Goal: Transaction & Acquisition: Purchase product/service

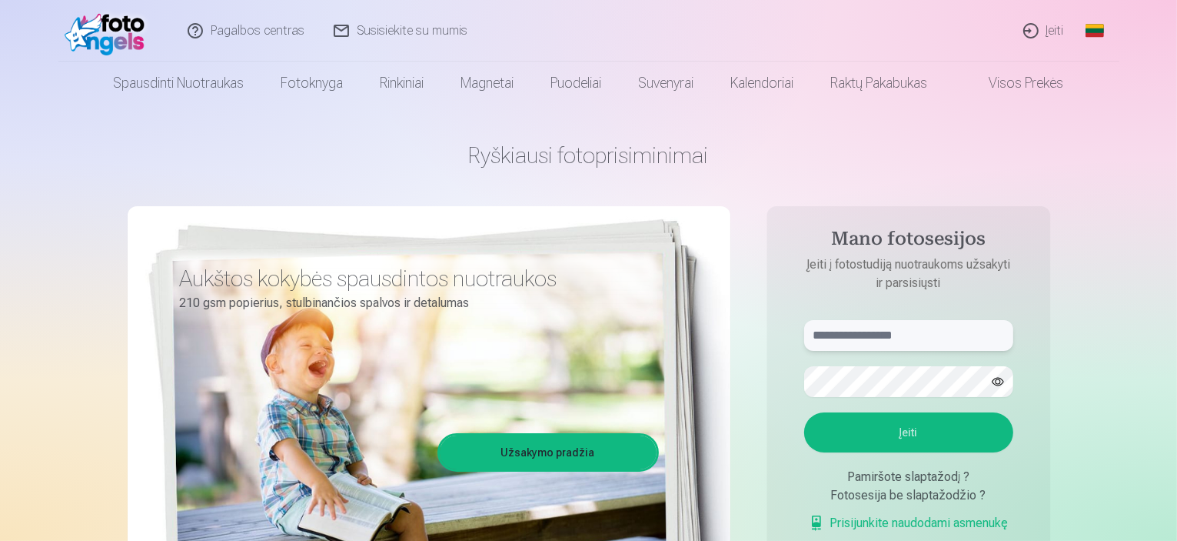
click at [924, 338] on input "text" at bounding box center [908, 335] width 209 height 31
type input "**********"
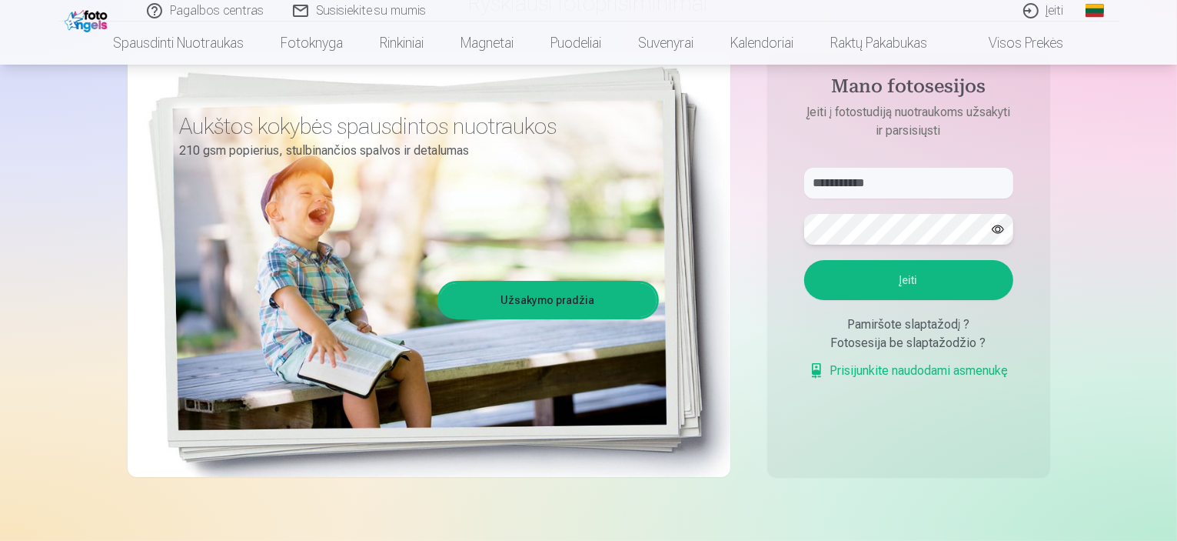
scroll to position [154, 0]
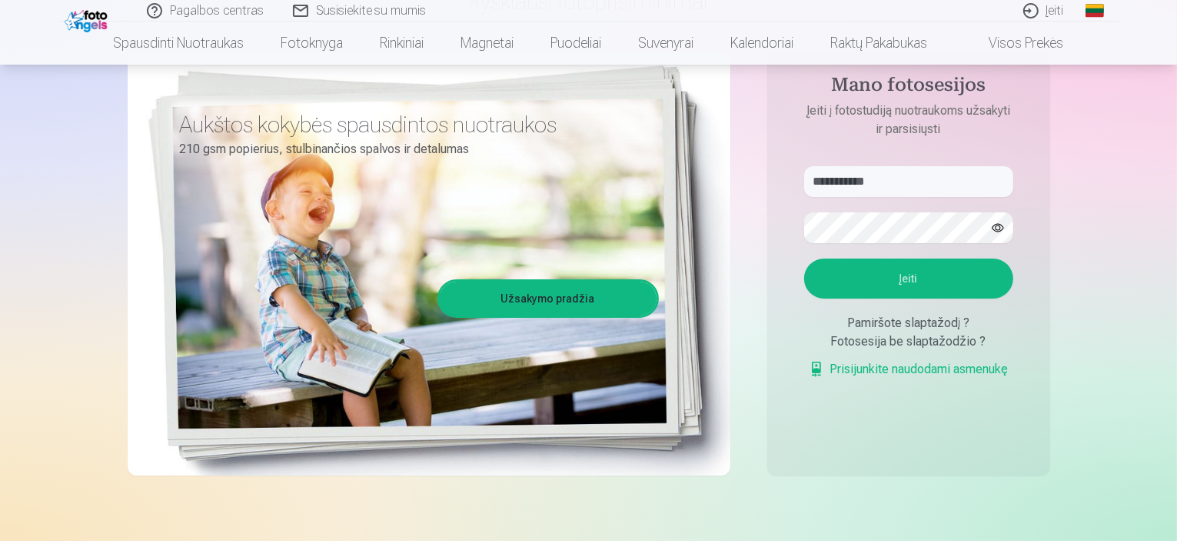
click at [900, 285] on button "Įeiti" at bounding box center [908, 278] width 209 height 40
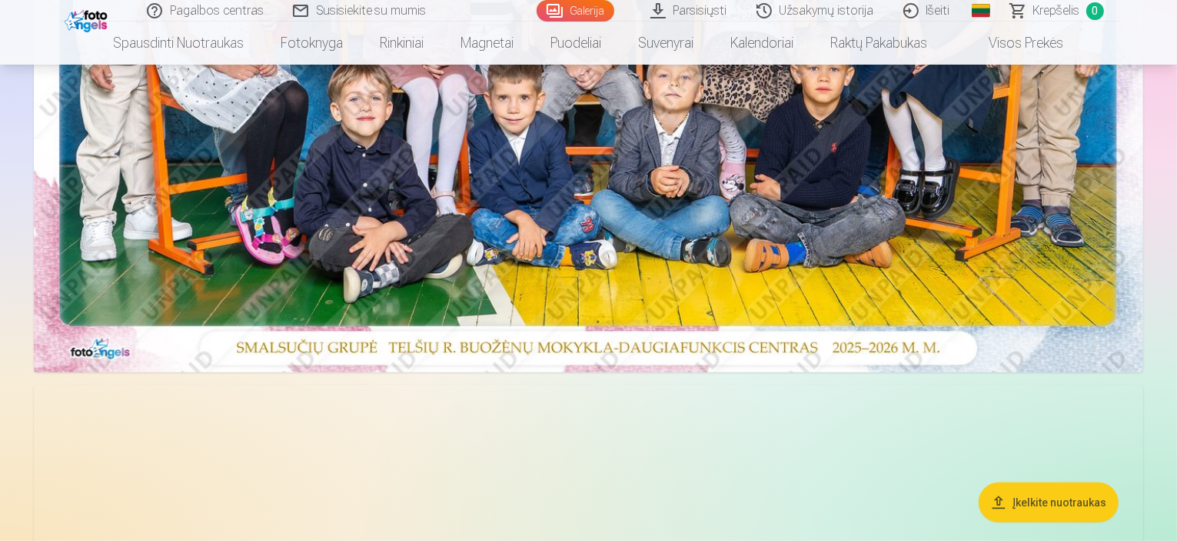
scroll to position [538, 0]
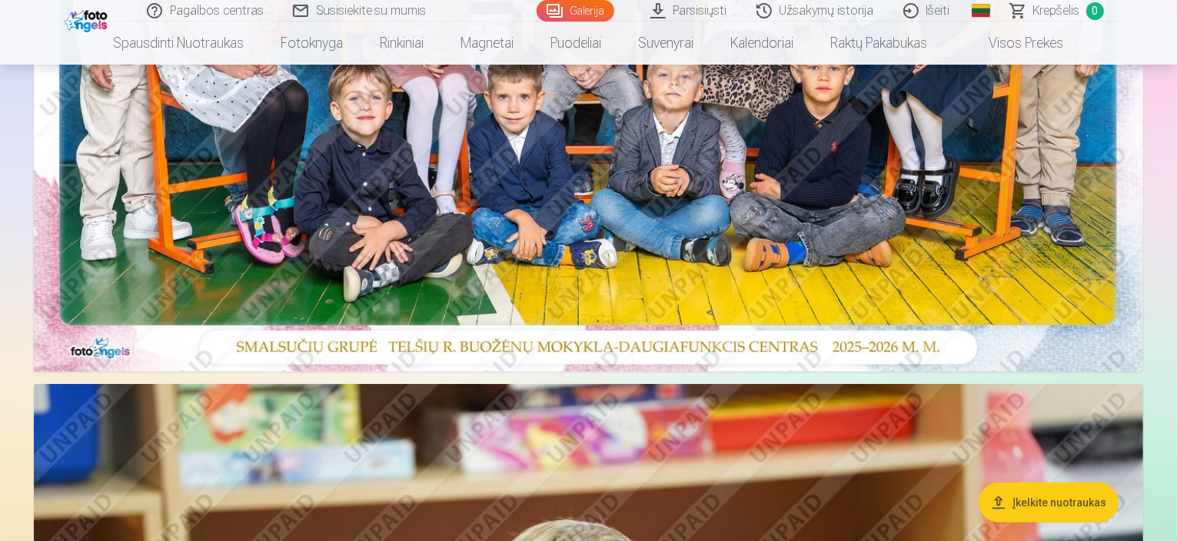
click at [697, 215] on img at bounding box center [588, 1] width 1109 height 740
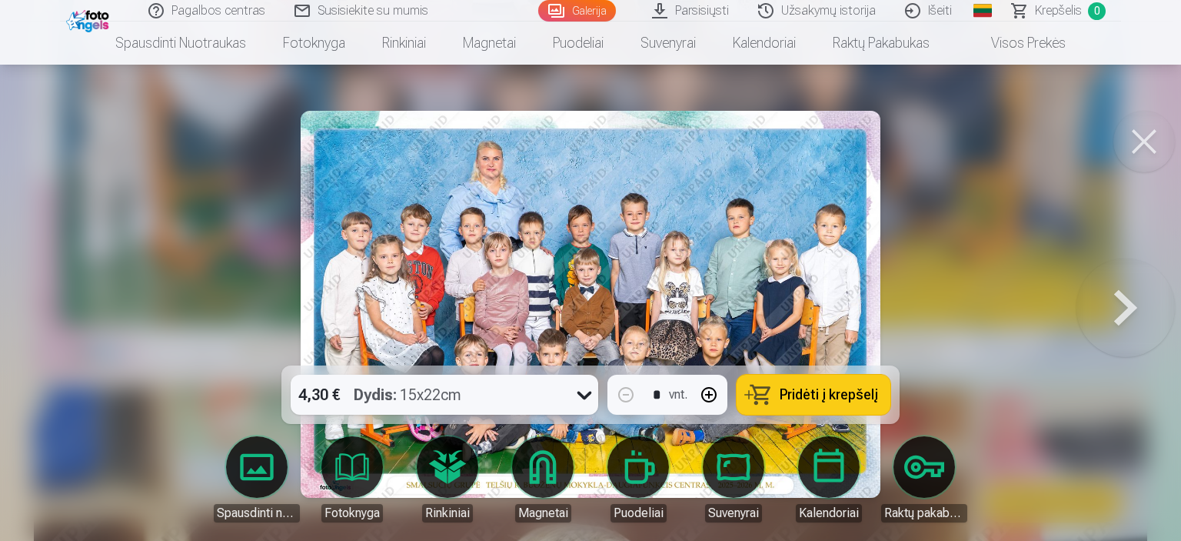
click at [820, 391] on span "Pridėti į krepšelį" at bounding box center [829, 395] width 98 height 14
click at [1126, 303] on button at bounding box center [1125, 303] width 98 height 91
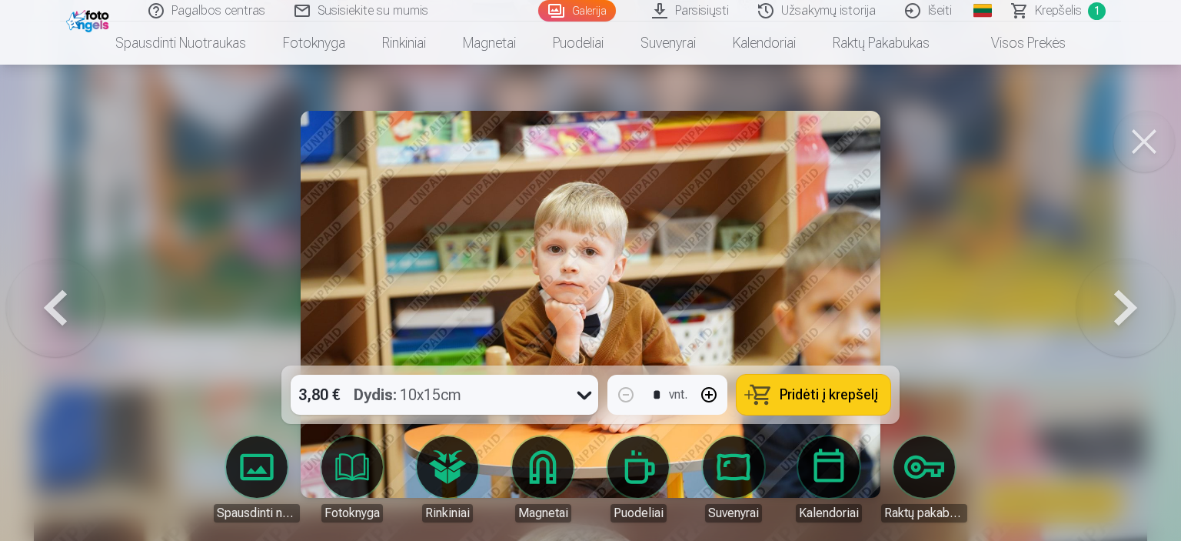
click at [1126, 303] on button at bounding box center [1125, 303] width 98 height 91
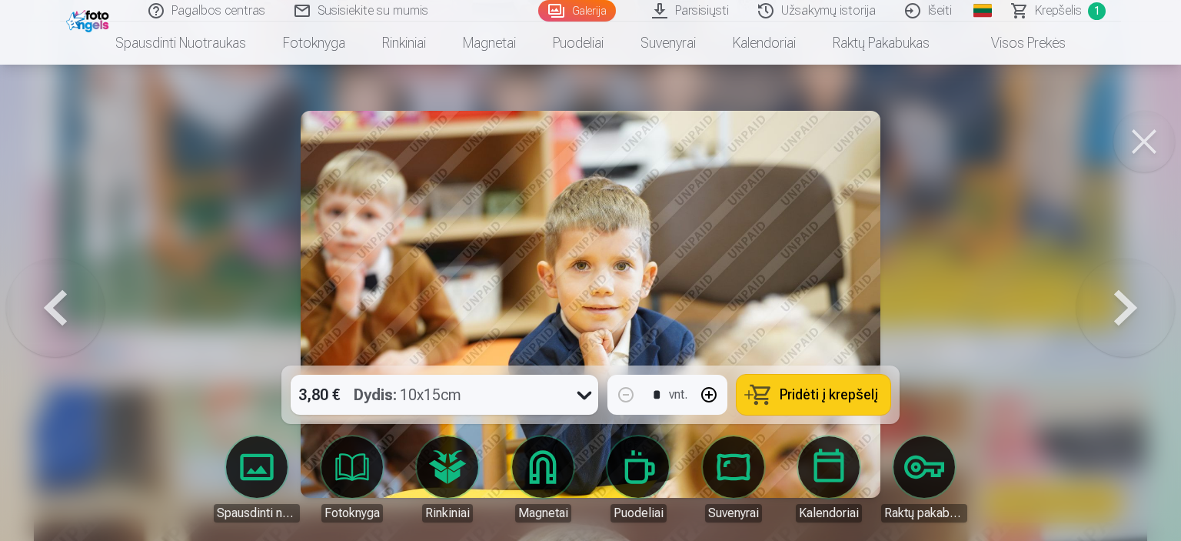
click at [1126, 312] on button at bounding box center [1125, 303] width 98 height 91
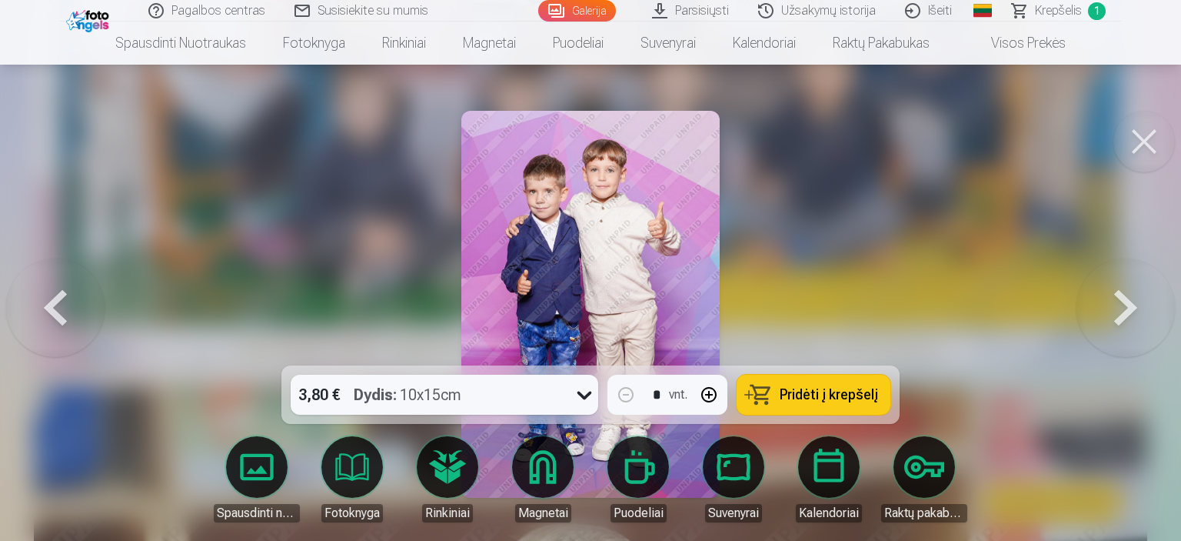
click at [1126, 313] on button at bounding box center [1125, 303] width 98 height 91
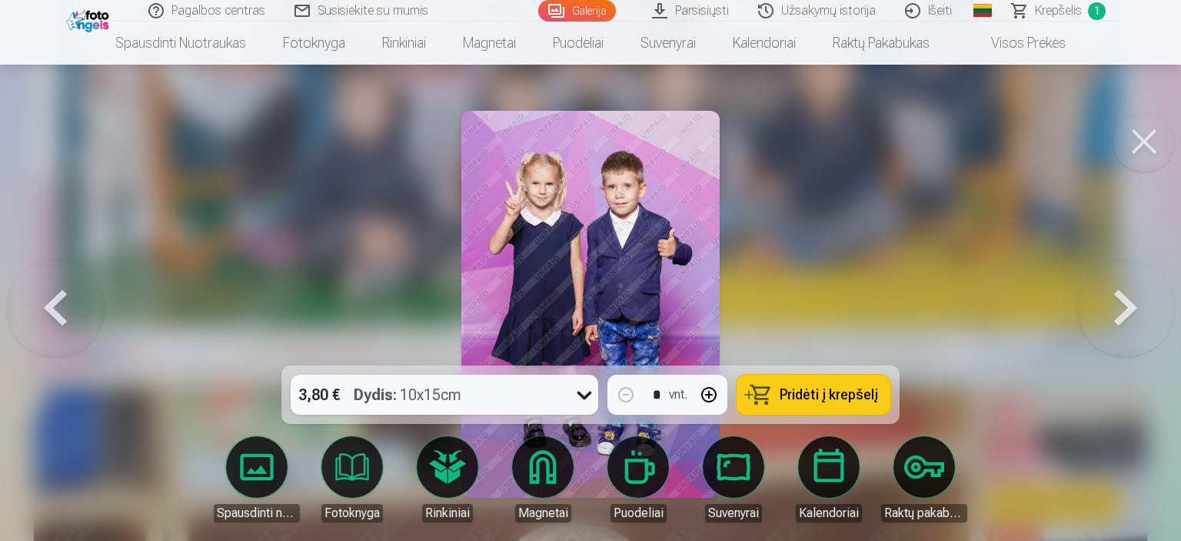
click at [807, 396] on span "Pridėti į krepšelį" at bounding box center [829, 395] width 98 height 14
click at [1129, 307] on button at bounding box center [1125, 303] width 98 height 91
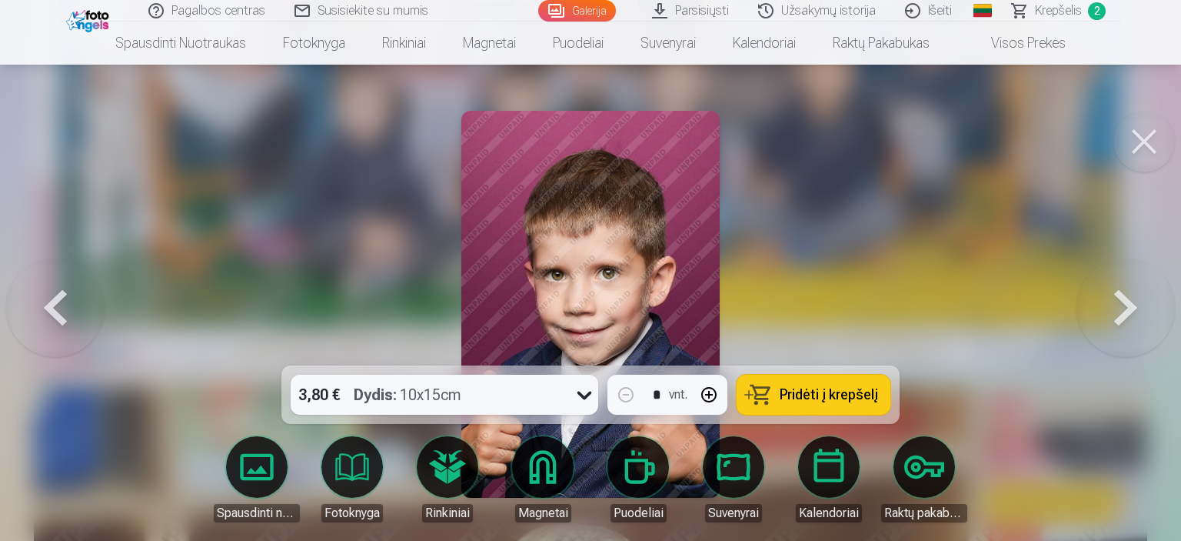
click at [1129, 307] on button at bounding box center [1125, 303] width 98 height 91
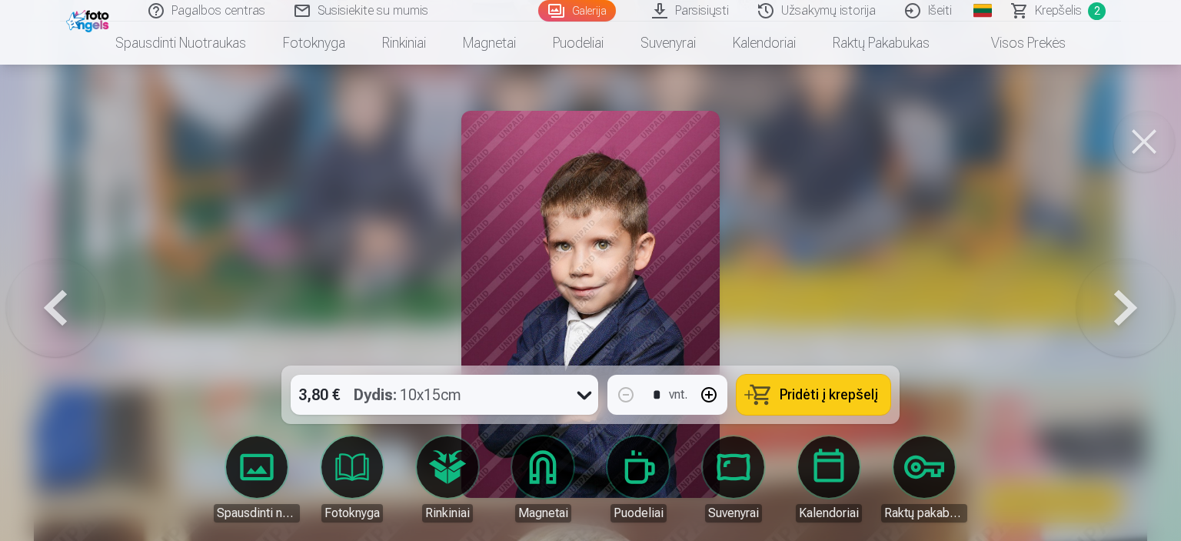
click at [1141, 125] on button at bounding box center [1144, 142] width 62 height 62
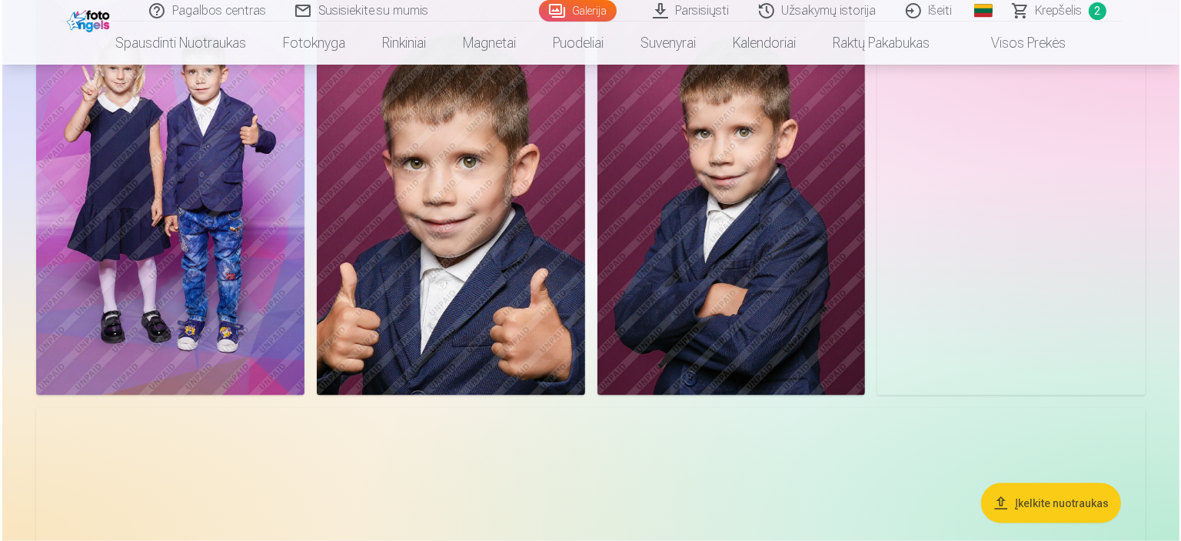
scroll to position [2230, 0]
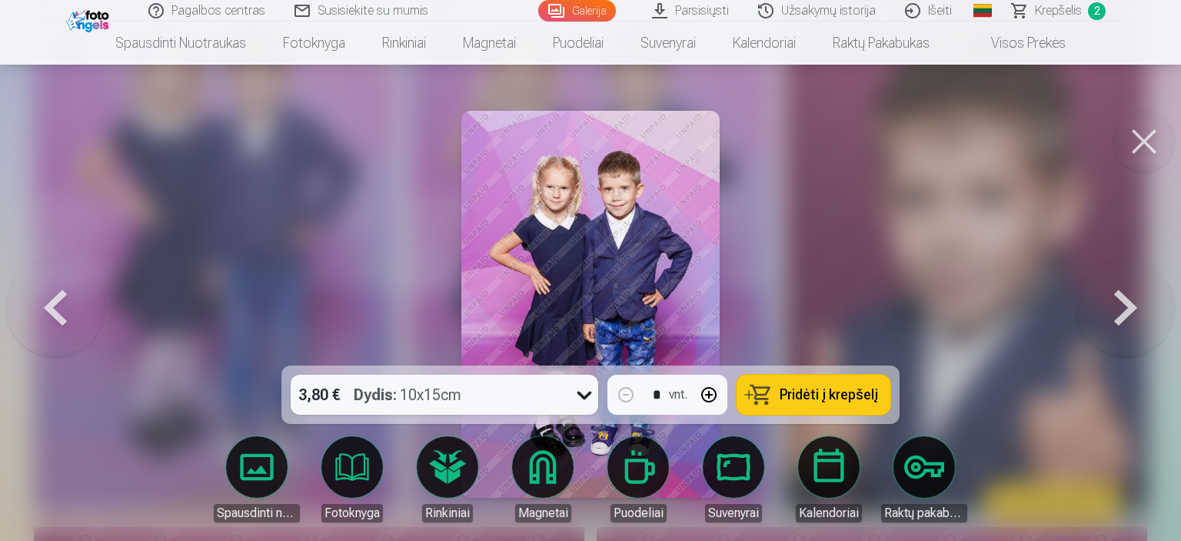
click at [817, 389] on span "Pridėti į krepšelį" at bounding box center [829, 395] width 98 height 14
click at [1139, 137] on button at bounding box center [1144, 142] width 62 height 62
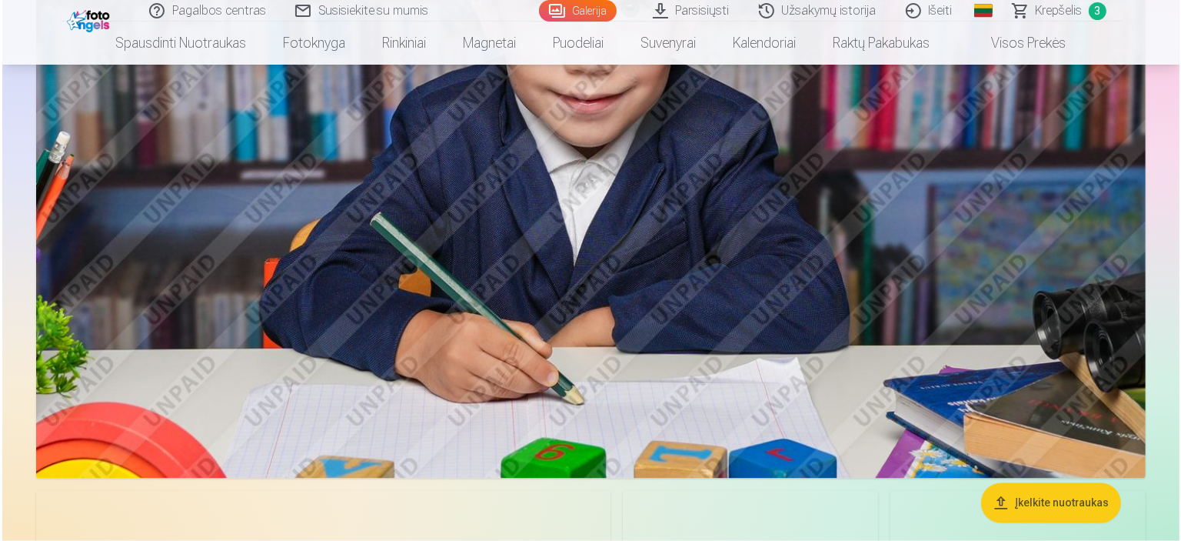
scroll to position [2915, 0]
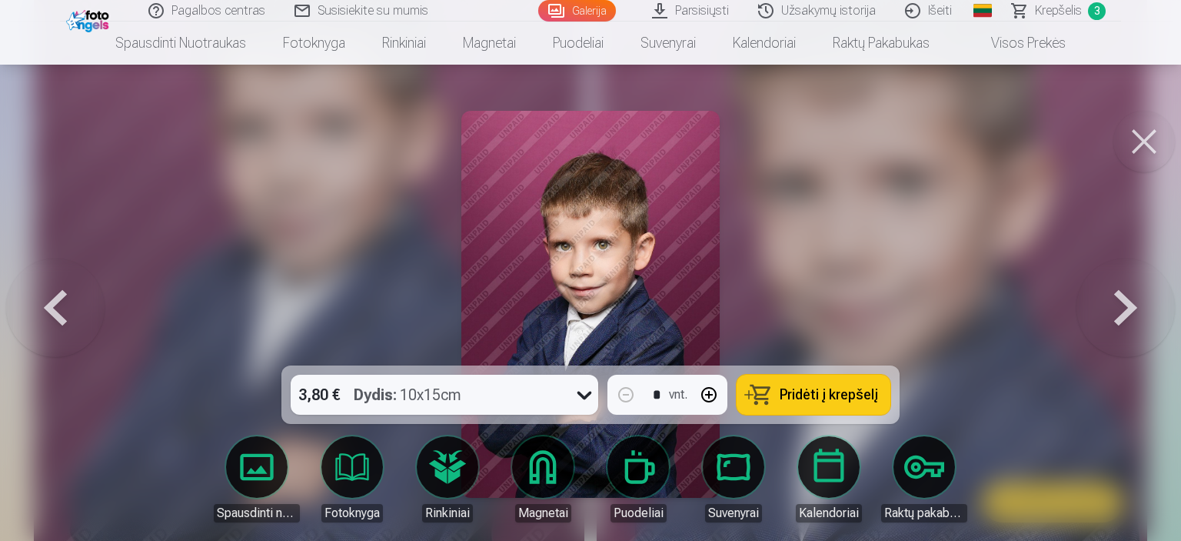
drag, startPoint x: 794, startPoint y: 398, endPoint x: 287, endPoint y: 362, distance: 508.7
click at [793, 398] on span "Pridėti į krepšelį" at bounding box center [829, 395] width 98 height 14
click at [1146, 139] on button at bounding box center [1144, 142] width 62 height 62
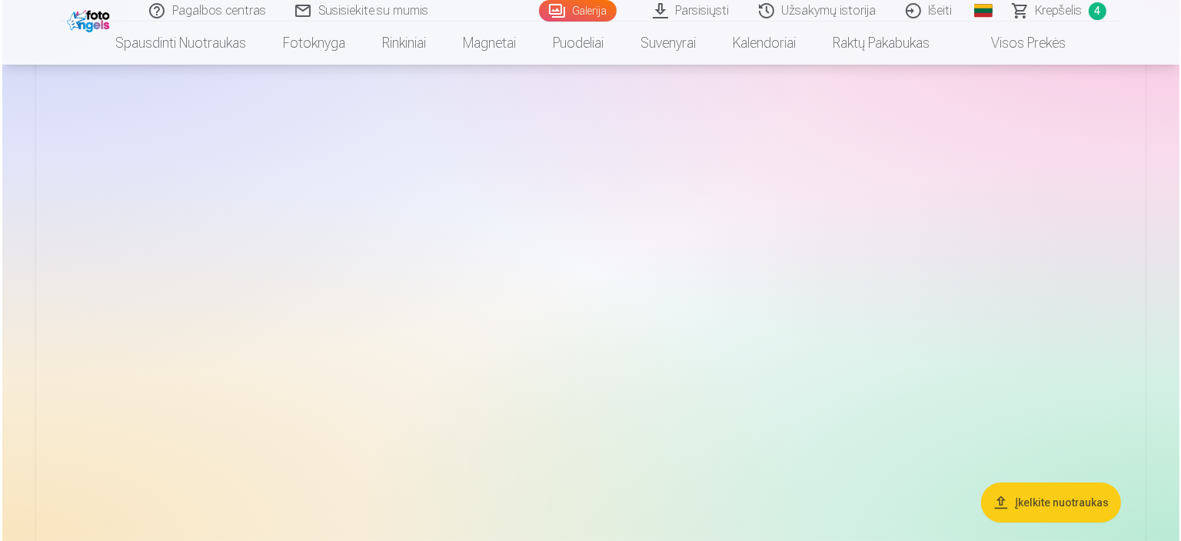
scroll to position [5905, 0]
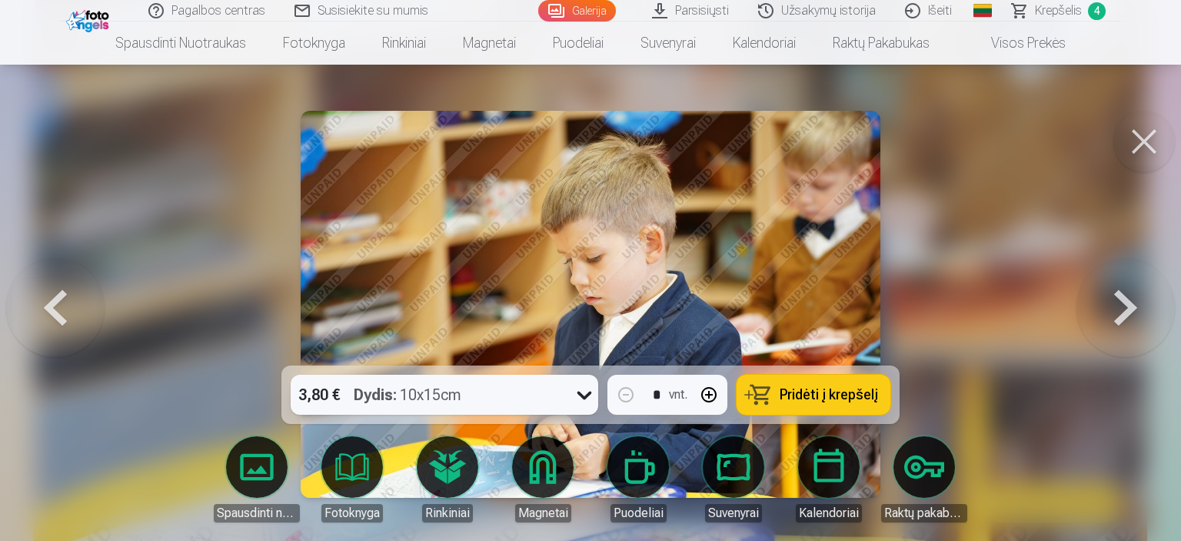
click at [854, 390] on span "Pridėti į krepšelį" at bounding box center [829, 395] width 98 height 14
click at [1143, 146] on button at bounding box center [1144, 142] width 62 height 62
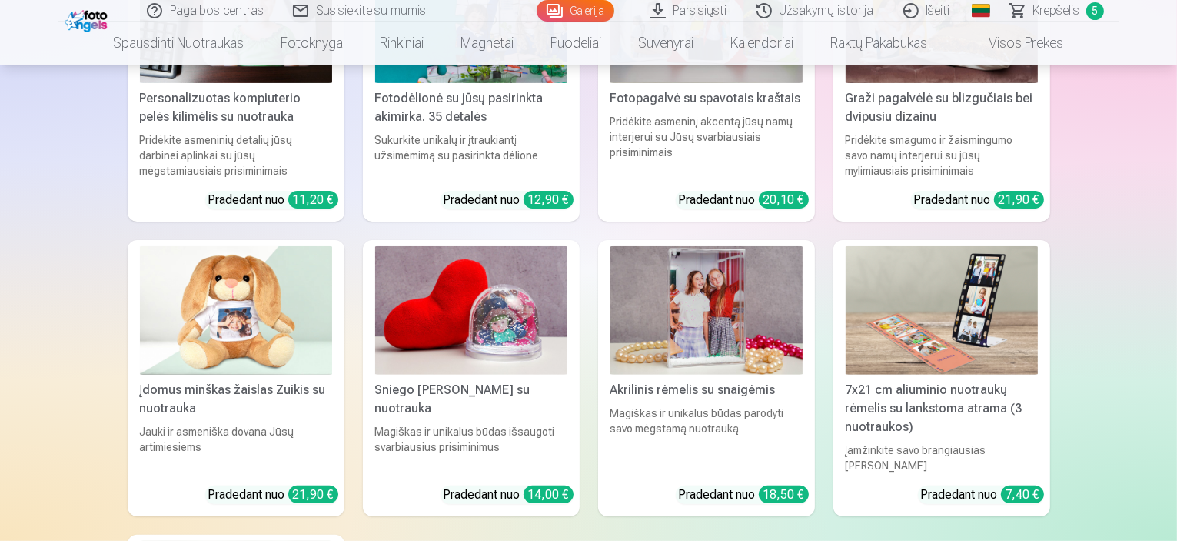
scroll to position [11884, 0]
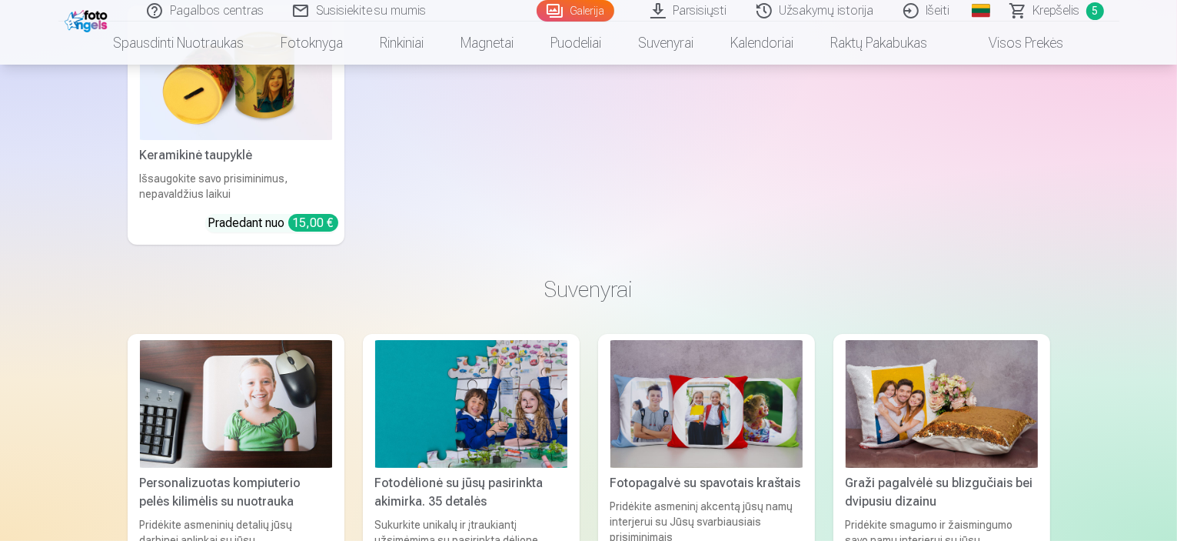
click at [1049, 12] on span "Krepšelis" at bounding box center [1056, 11] width 47 height 18
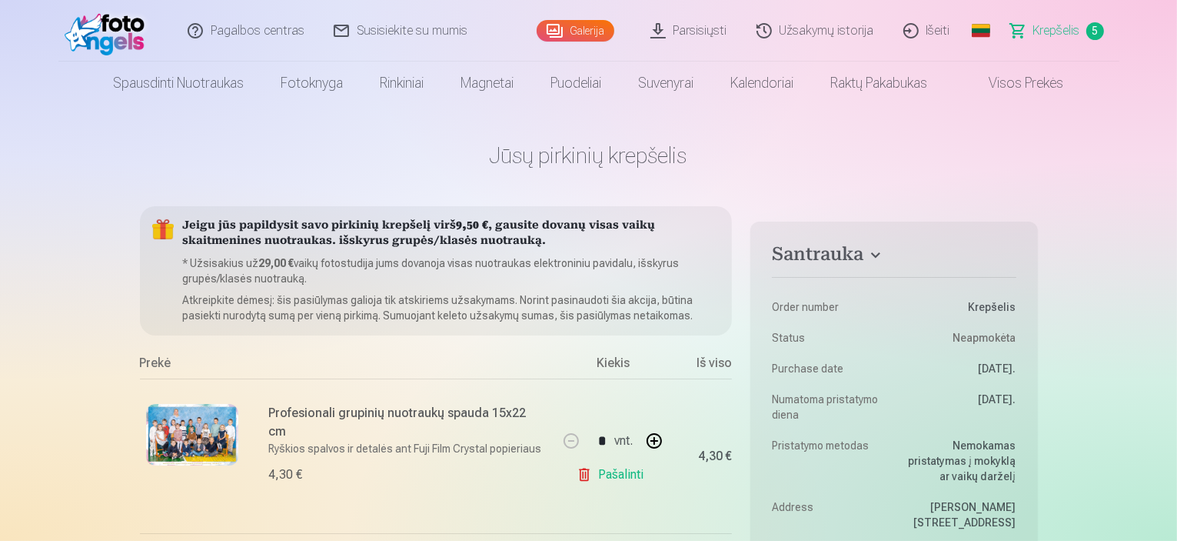
click at [575, 32] on link "Galerija" at bounding box center [576, 31] width 78 height 22
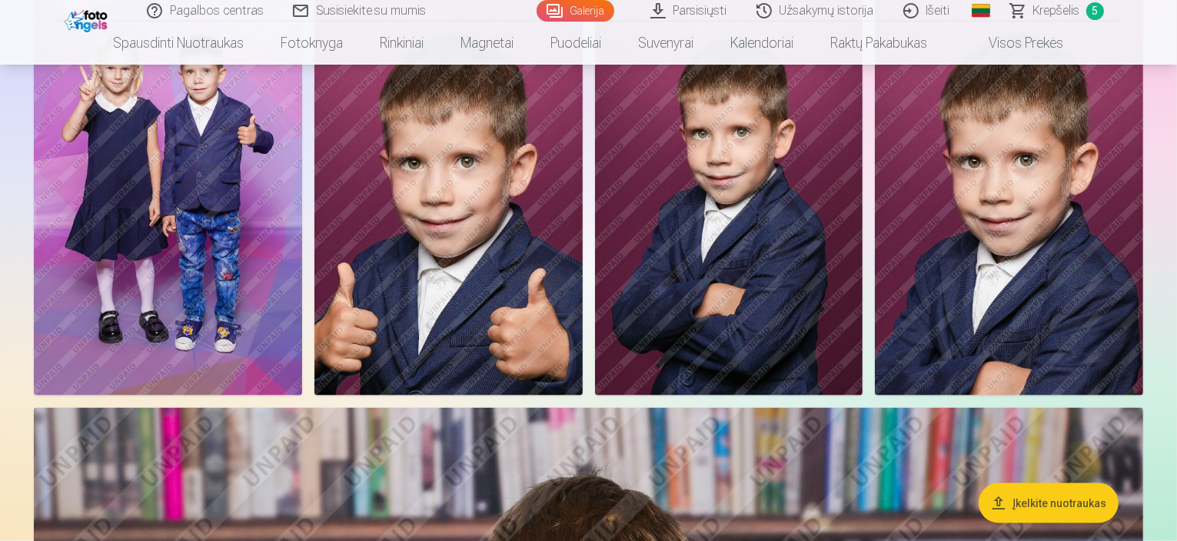
scroll to position [1692, 0]
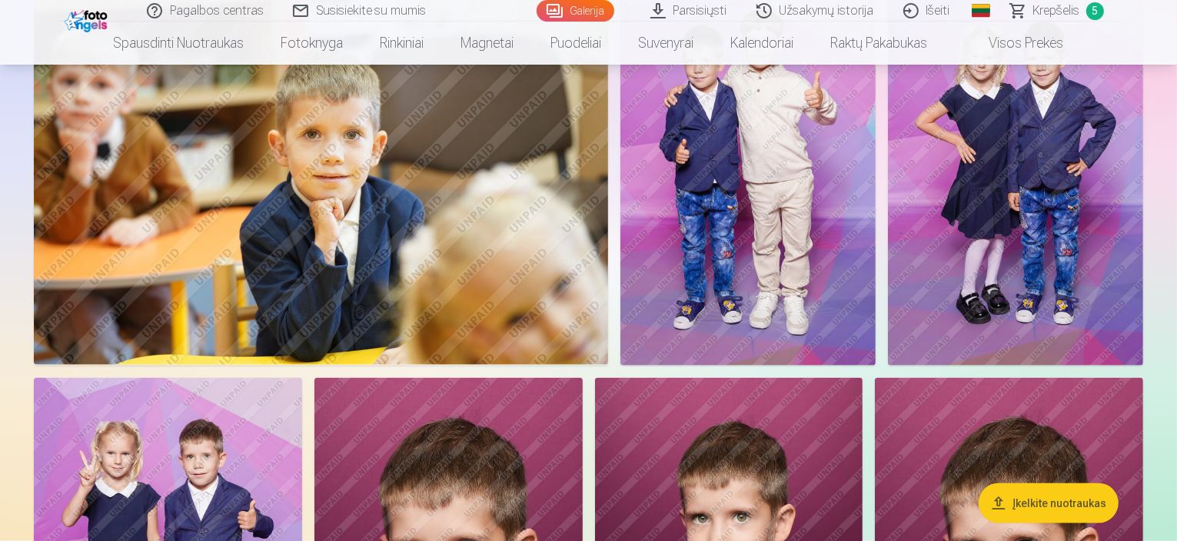
click at [876, 275] on img at bounding box center [747, 173] width 255 height 383
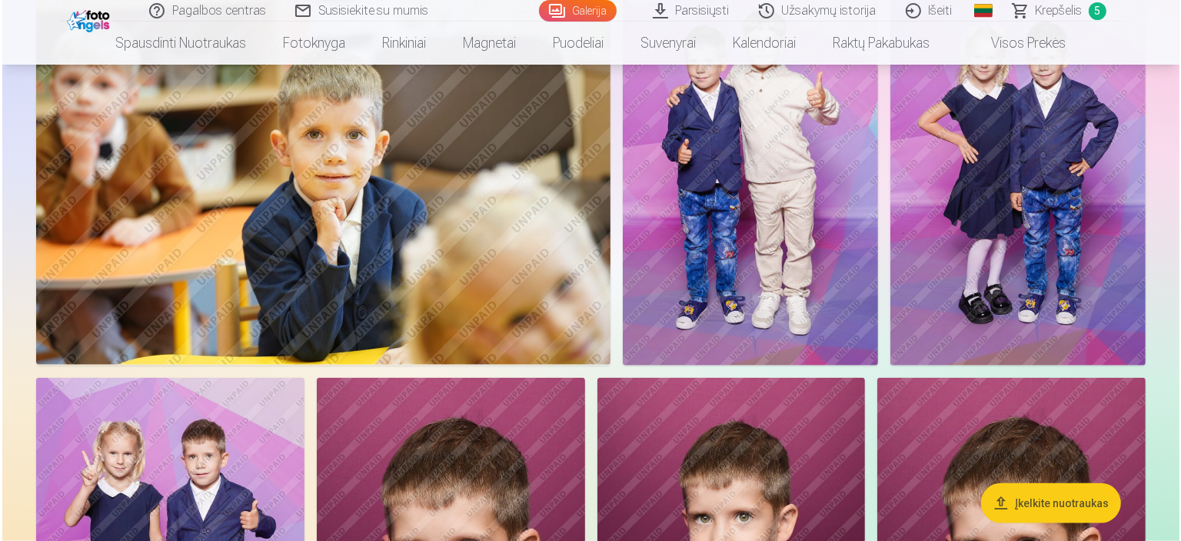
scroll to position [1696, 0]
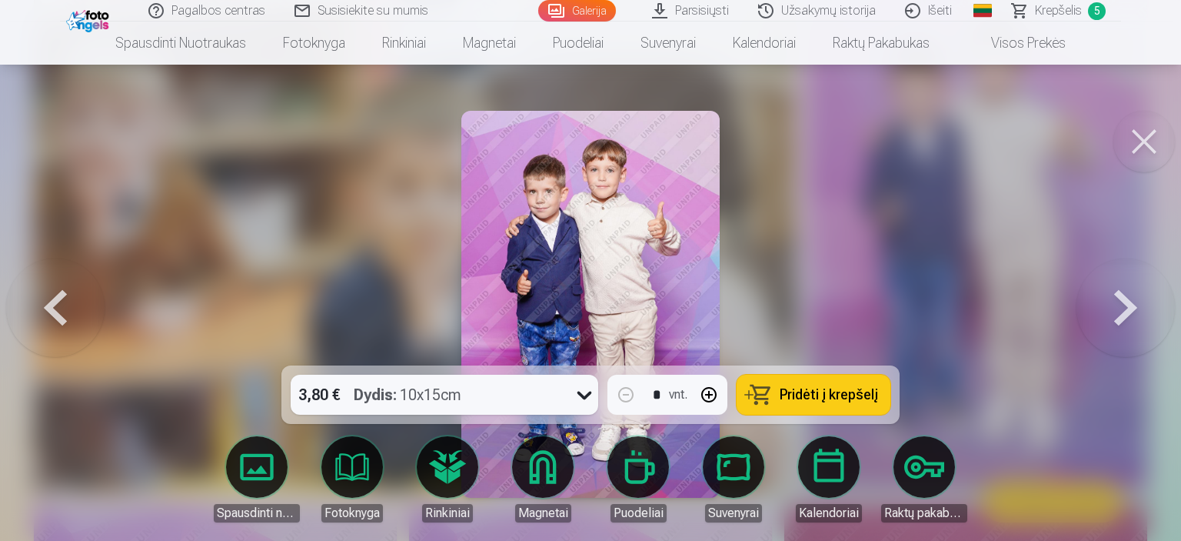
click at [822, 401] on span "Pridėti į krepšelį" at bounding box center [829, 395] width 98 height 14
click at [1112, 314] on button at bounding box center [1125, 303] width 98 height 91
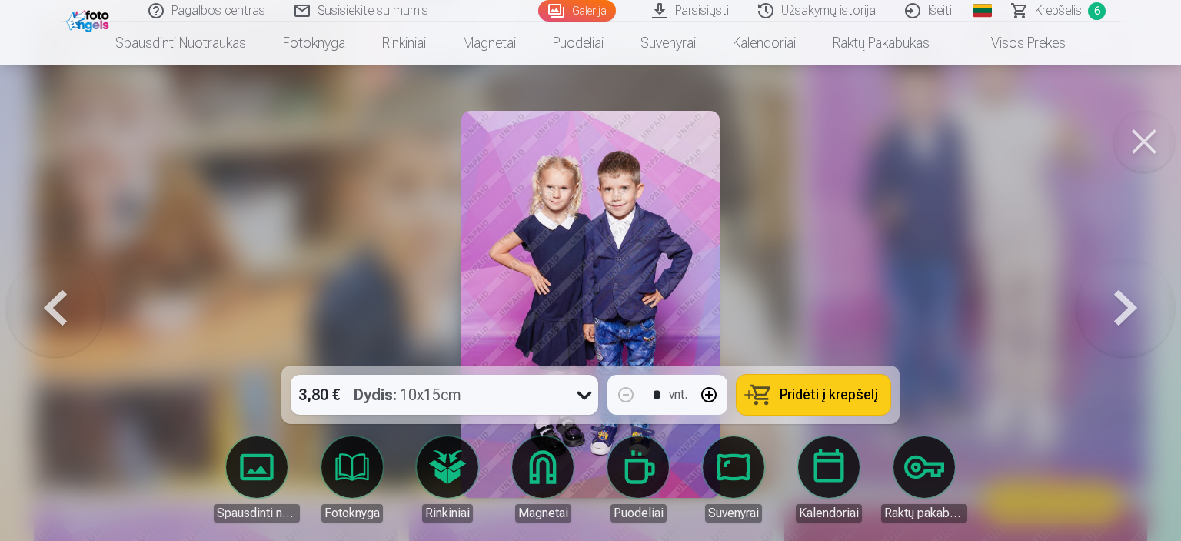
click at [1112, 314] on button at bounding box center [1125, 303] width 98 height 91
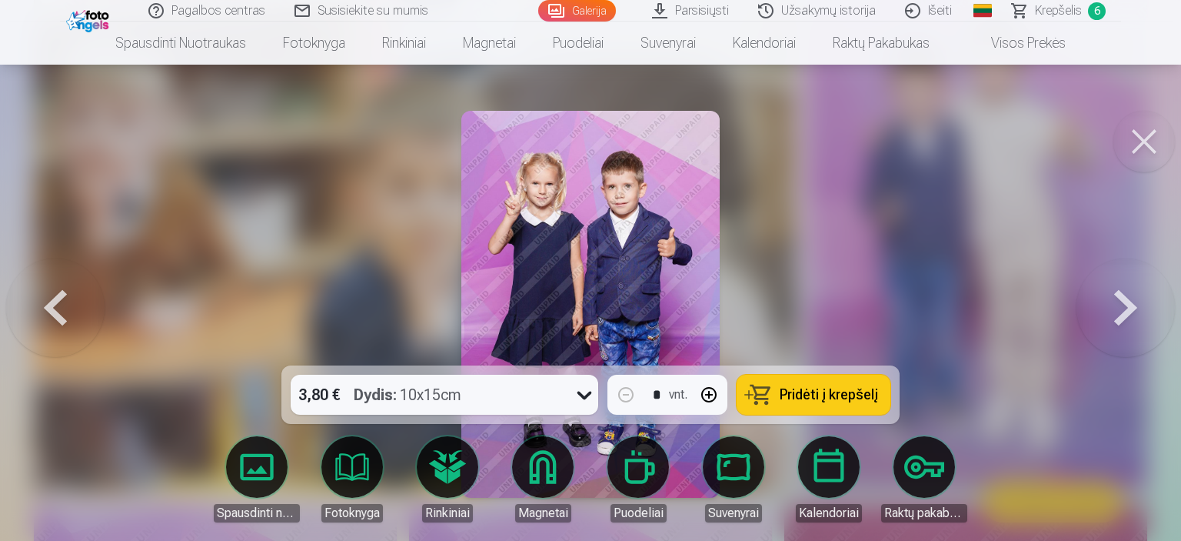
click at [1112, 314] on button at bounding box center [1125, 303] width 98 height 91
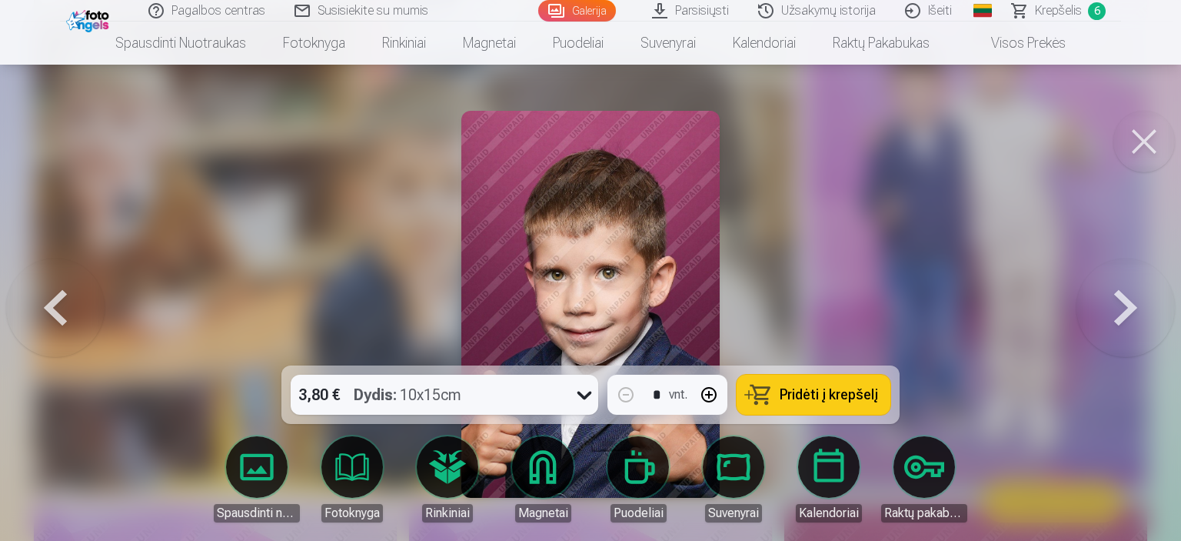
click at [1113, 314] on button at bounding box center [1125, 303] width 98 height 91
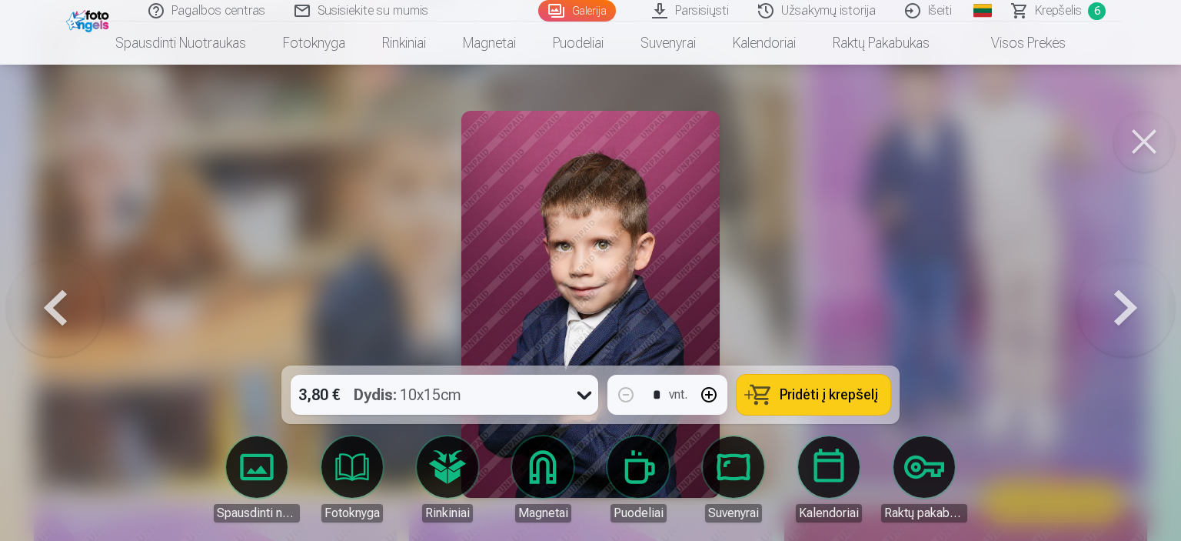
click at [1136, 141] on button at bounding box center [1144, 142] width 62 height 62
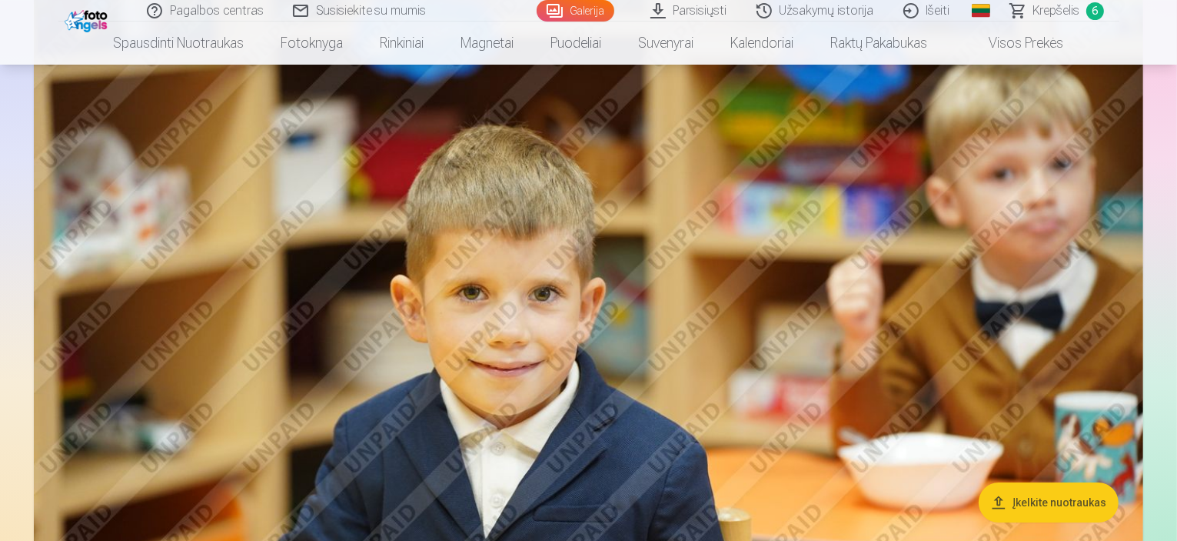
scroll to position [4921, 0]
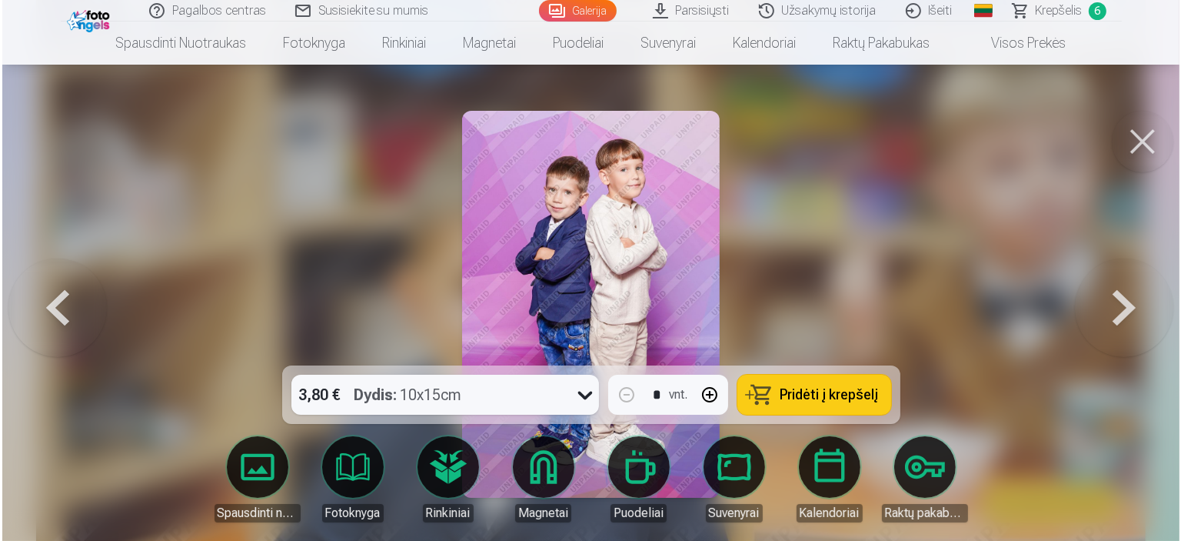
scroll to position [4936, 0]
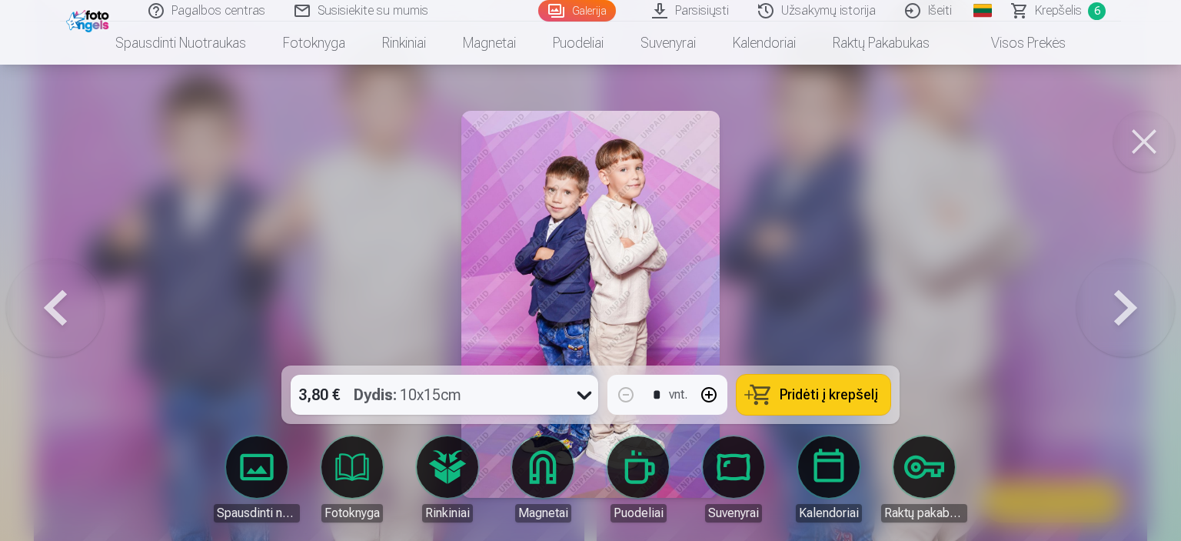
click at [827, 395] on span "Pridėti į krepšelį" at bounding box center [829, 395] width 98 height 14
click at [1063, 8] on span "Krepšelis" at bounding box center [1058, 11] width 47 height 18
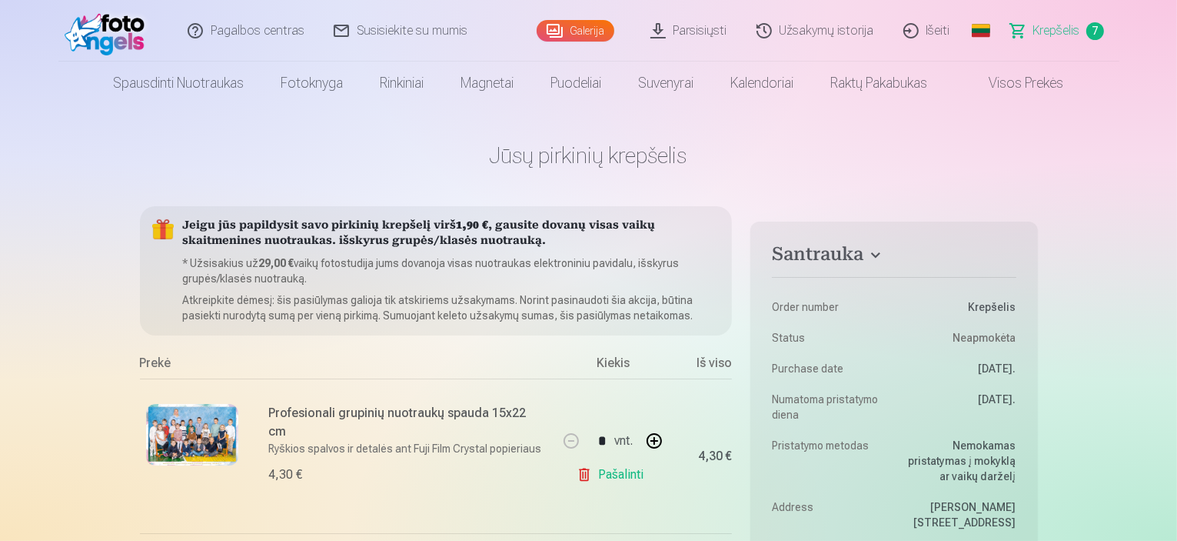
click at [203, 436] on img at bounding box center [192, 435] width 92 height 62
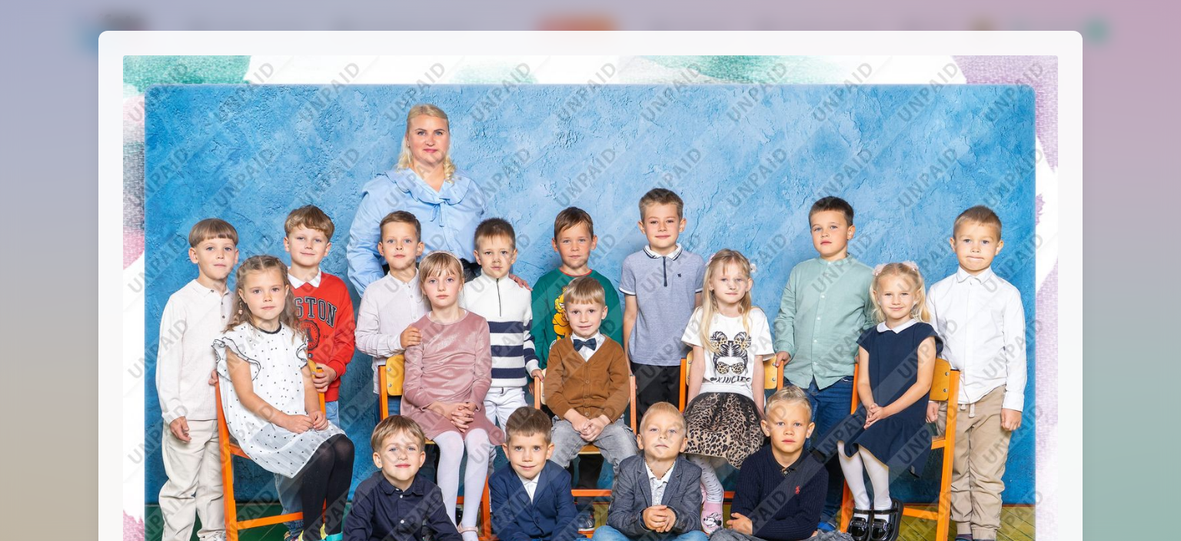
click at [600, 394] on img at bounding box center [590, 367] width 935 height 624
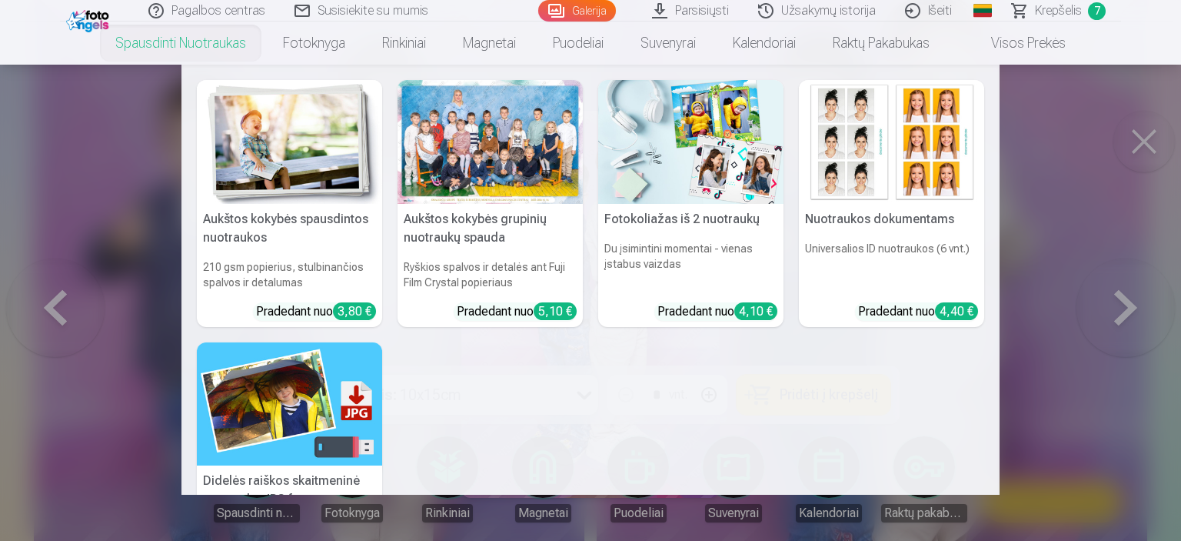
click at [479, 314] on link "Aukštos kokybės grupinių nuotraukų spauda Ryškios spalvos ir detalės ant Fuji F…" at bounding box center [490, 203] width 185 height 247
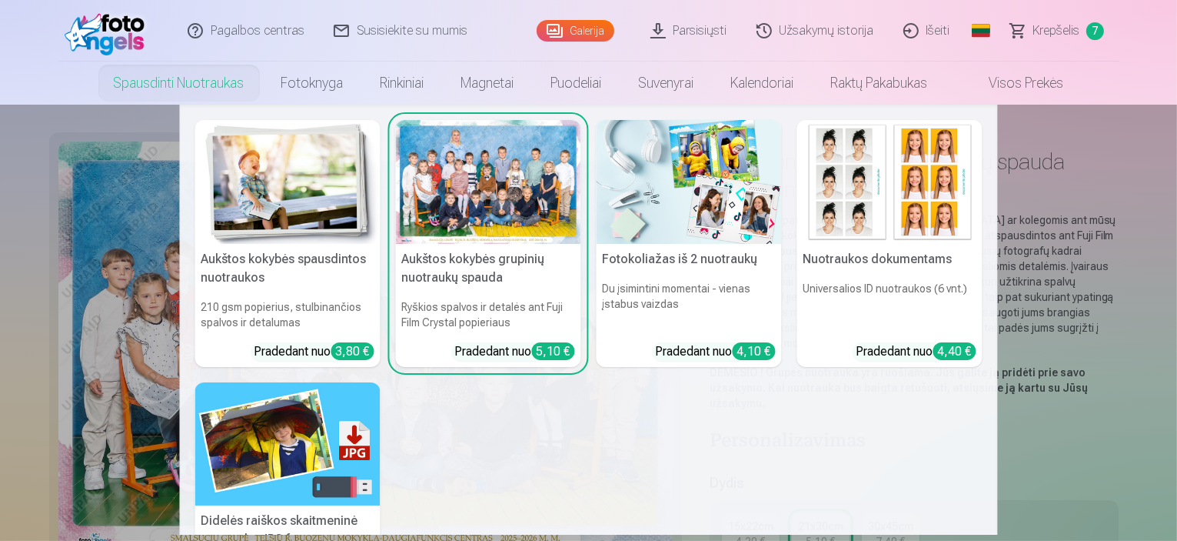
click at [486, 203] on div at bounding box center [488, 182] width 185 height 124
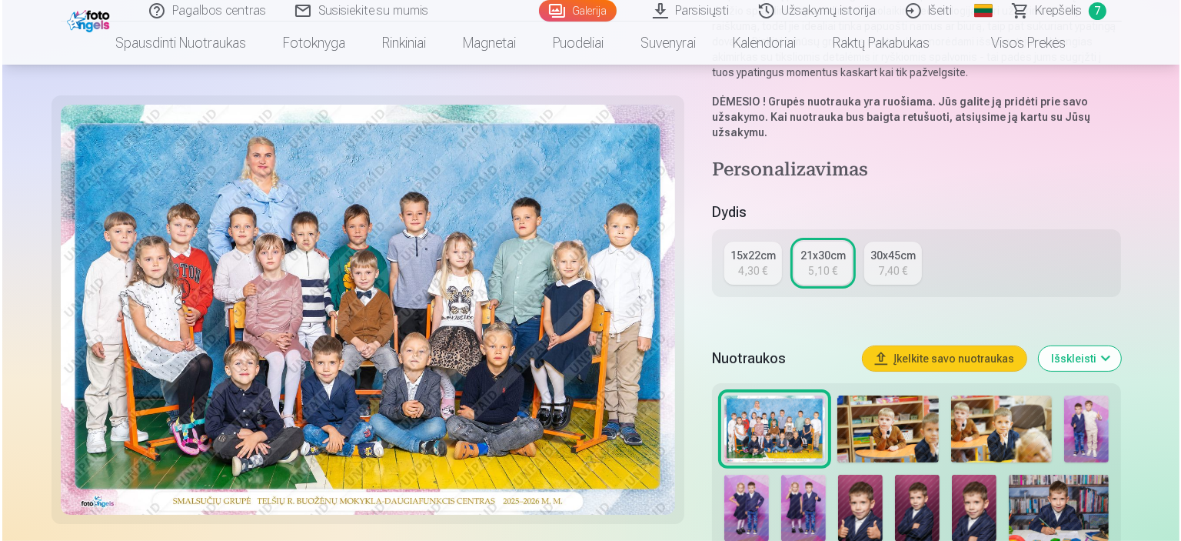
scroll to position [384, 0]
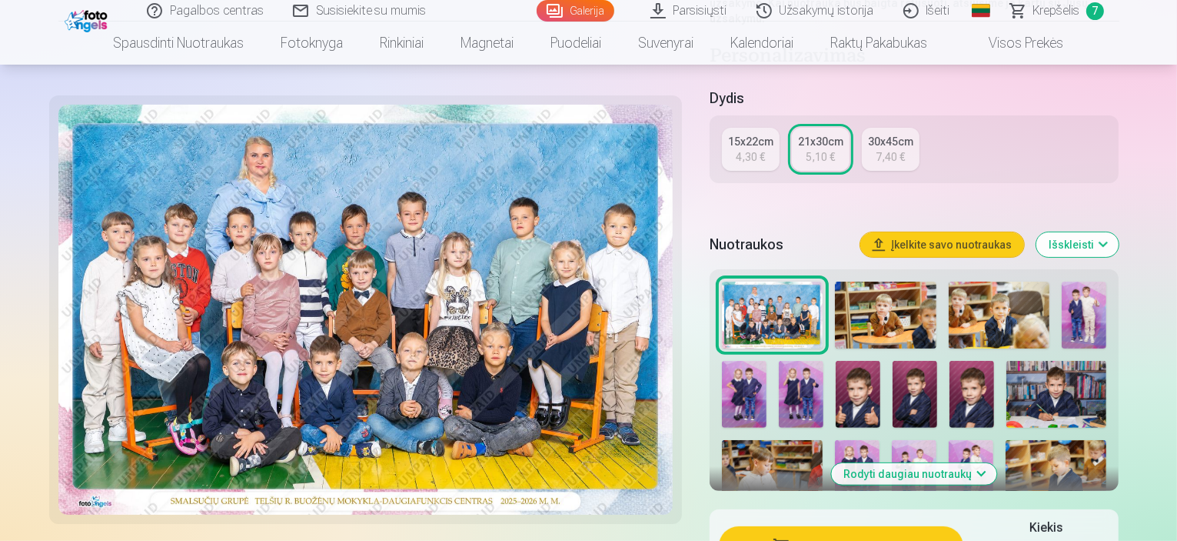
click at [888, 526] on button "Pridėti į krepšelį : 5,10 €" at bounding box center [841, 546] width 245 height 40
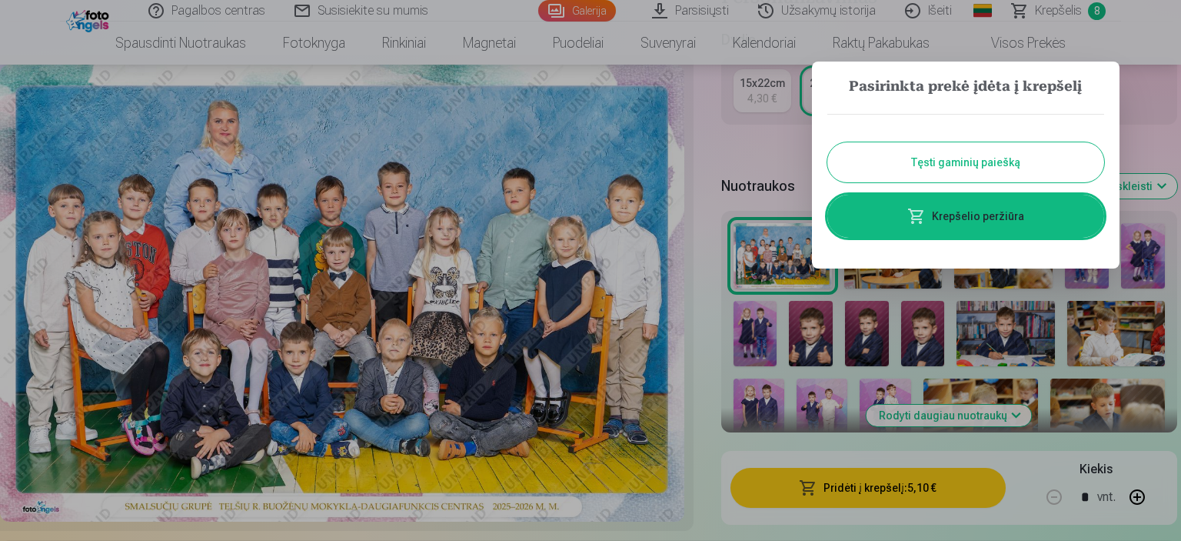
click at [1006, 213] on link "Krepšelio peržiūra" at bounding box center [965, 216] width 277 height 43
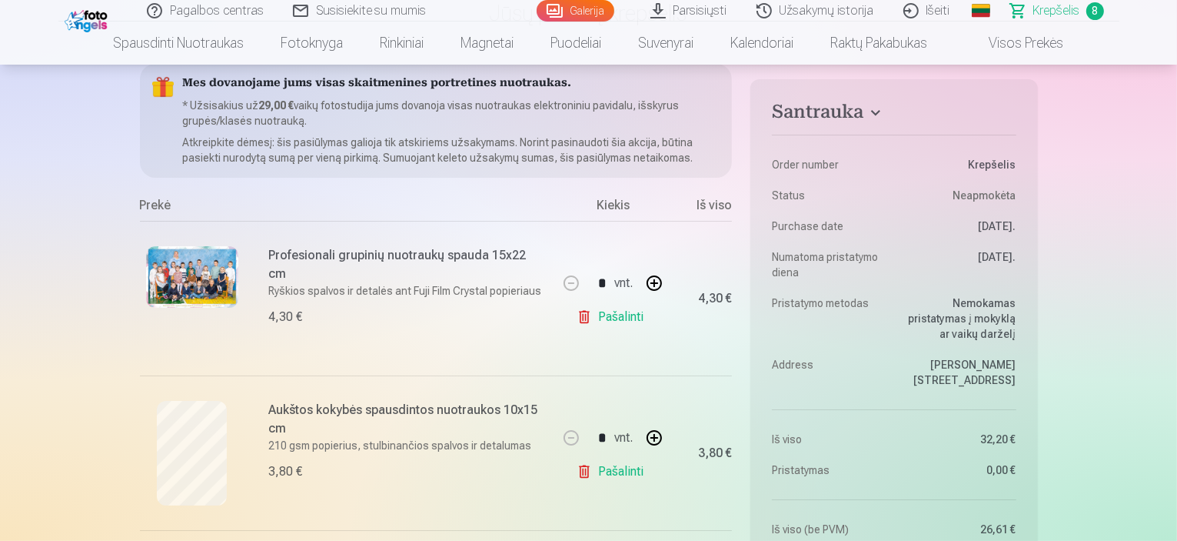
scroll to position [77, 0]
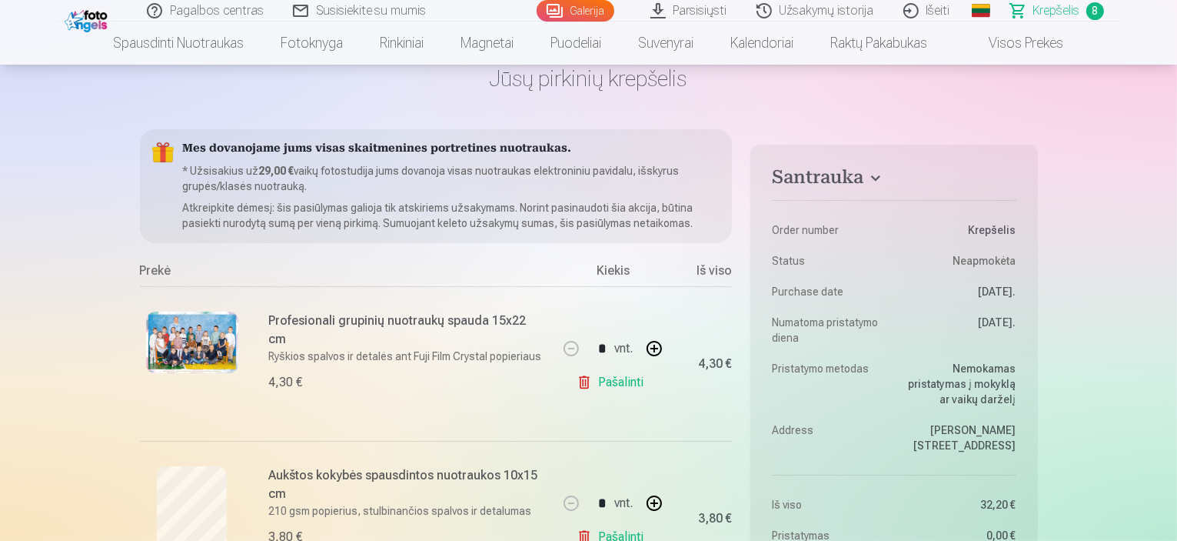
click at [586, 383] on link "Pašalinti" at bounding box center [613, 382] width 73 height 31
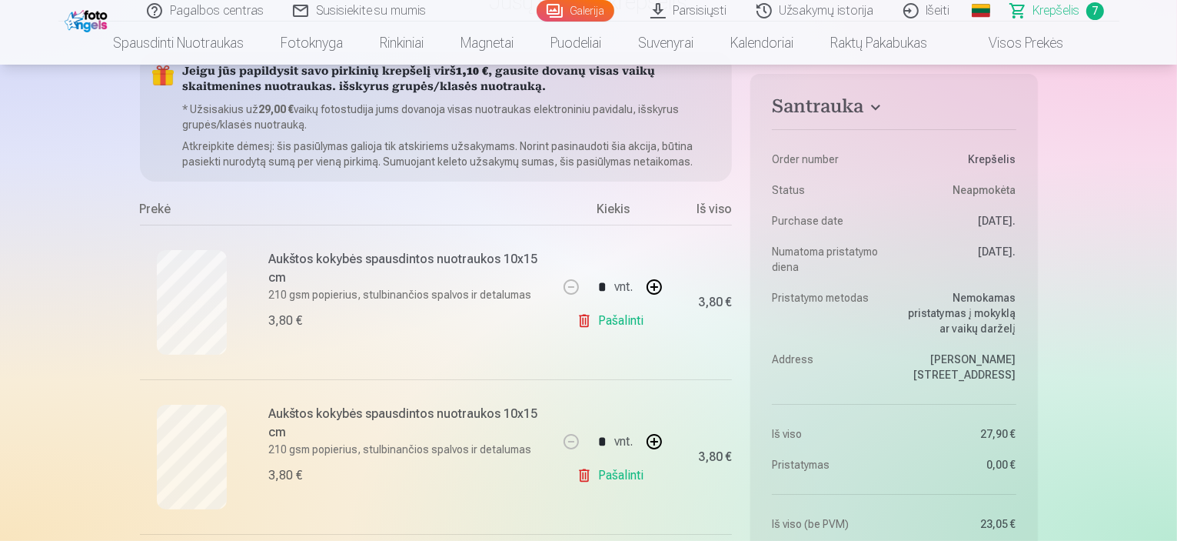
scroll to position [0, 0]
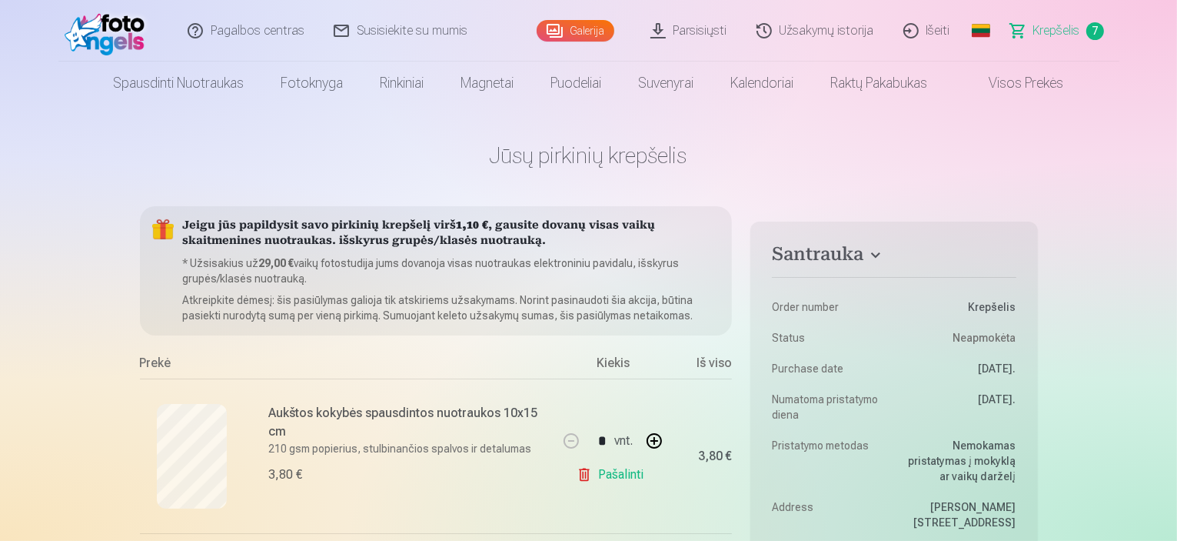
click at [575, 36] on link "Galerija" at bounding box center [576, 31] width 78 height 22
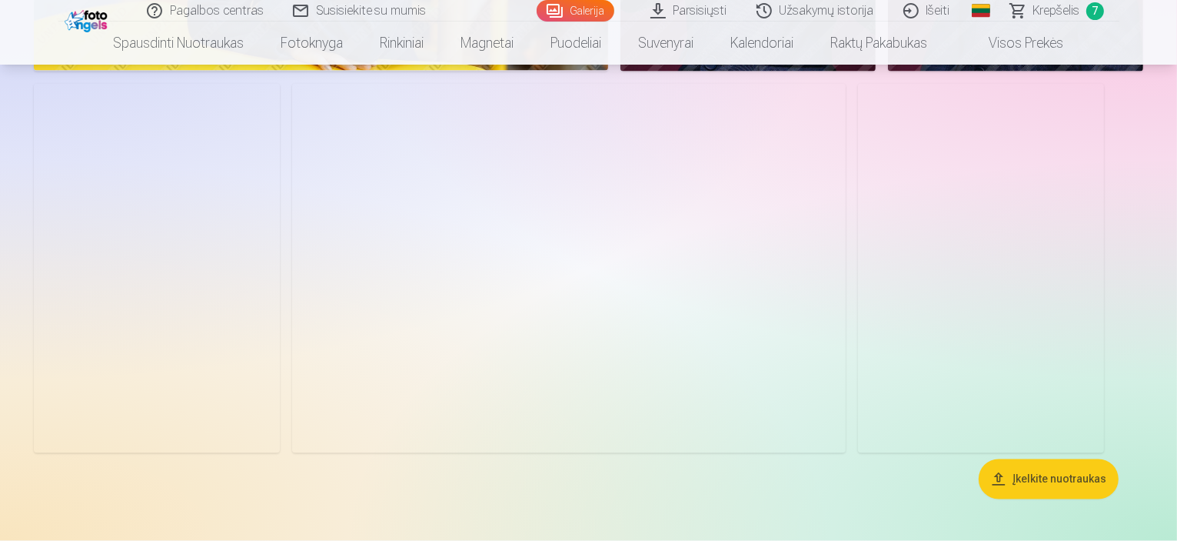
scroll to position [8765, 0]
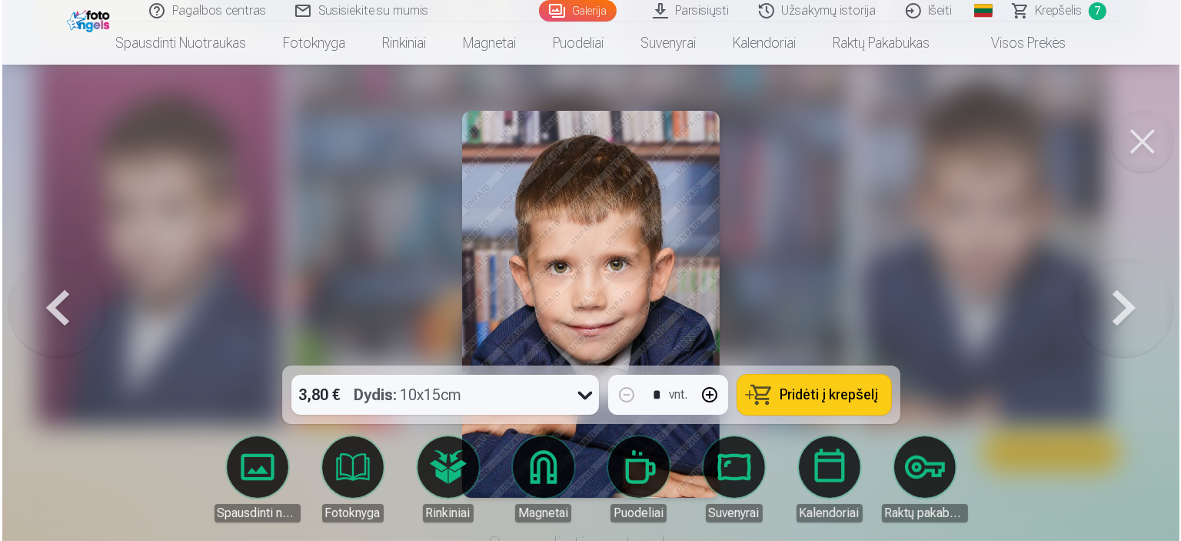
scroll to position [8793, 0]
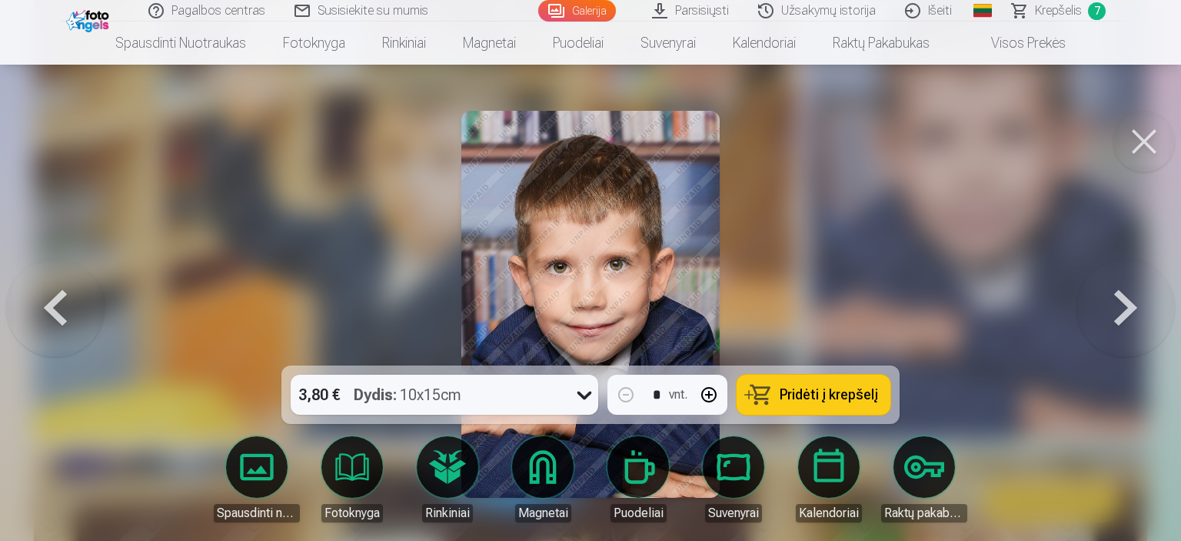
click at [837, 397] on span "Pridėti į krepšelį" at bounding box center [829, 395] width 98 height 14
click at [1059, 11] on span "Krepšelis" at bounding box center [1058, 11] width 47 height 18
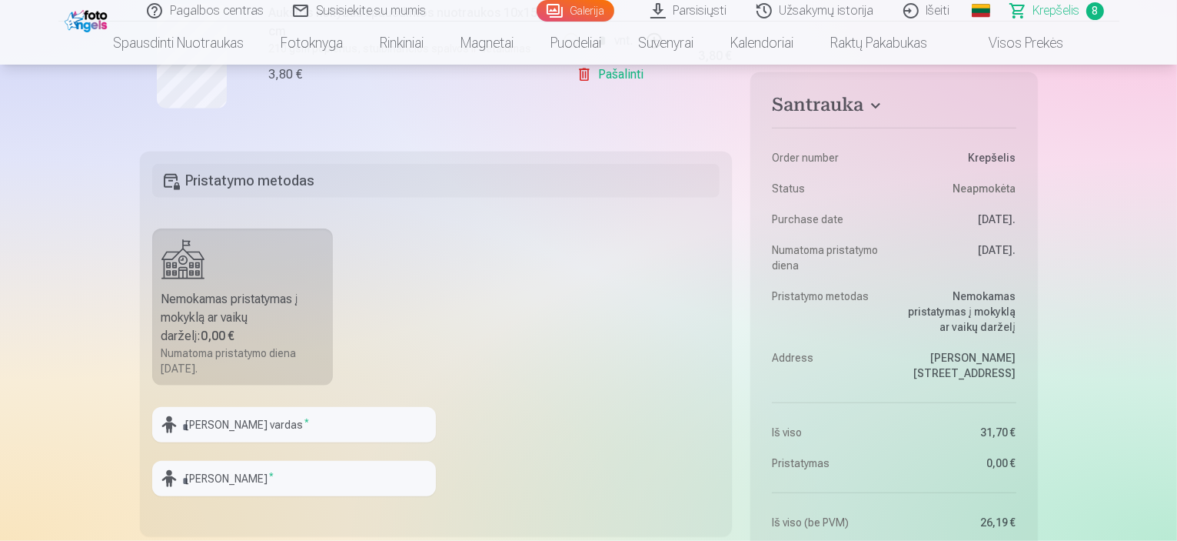
scroll to position [1538, 0]
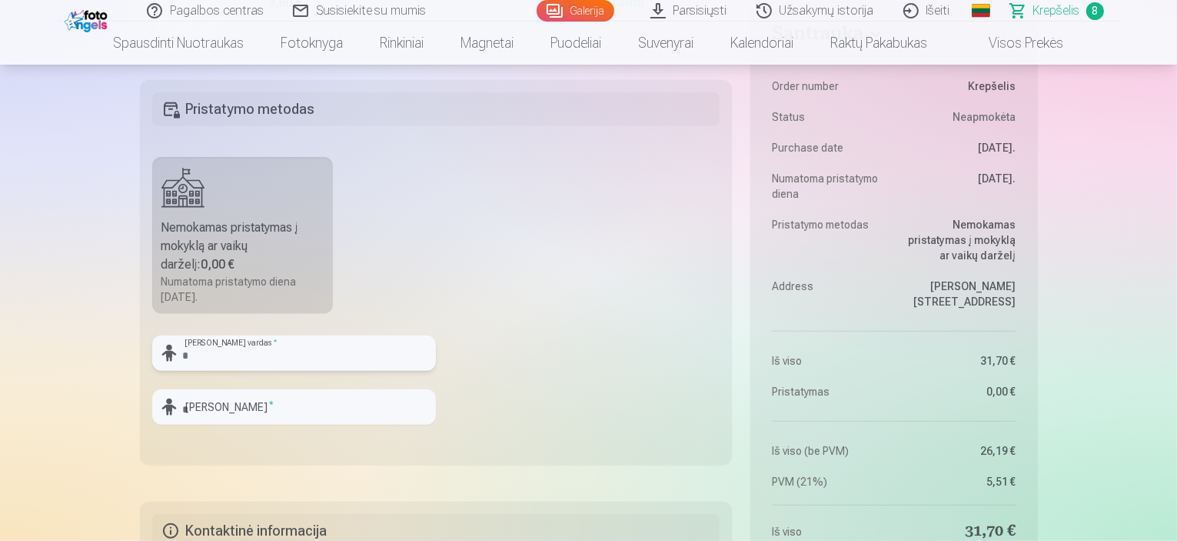
click at [293, 360] on input "text" at bounding box center [294, 352] width 284 height 35
type input "*"
type input "*******"
click at [261, 407] on input "text" at bounding box center [294, 406] width 284 height 35
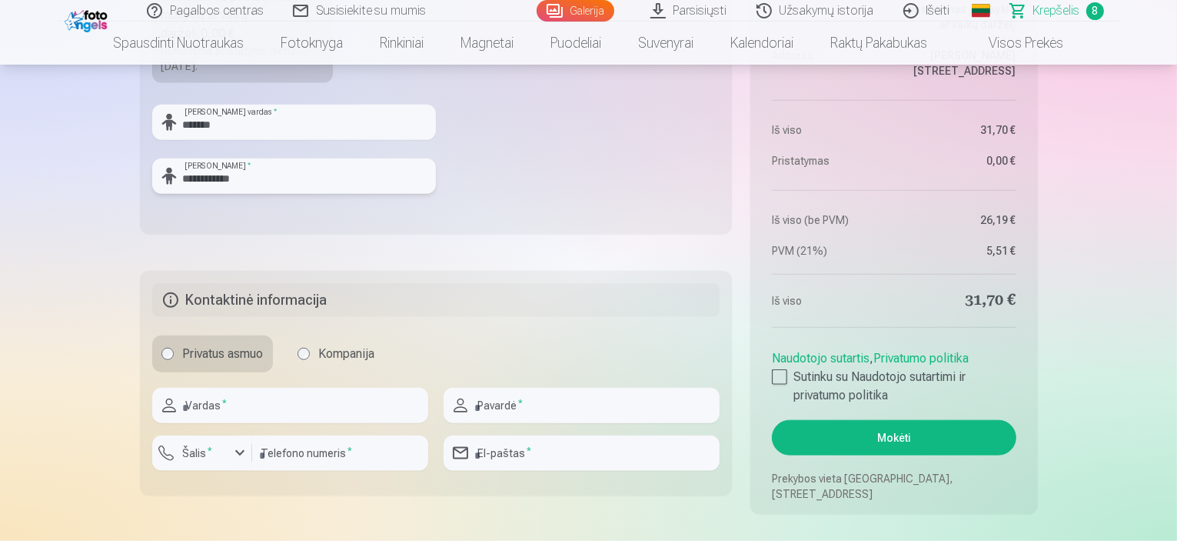
scroll to position [1845, 0]
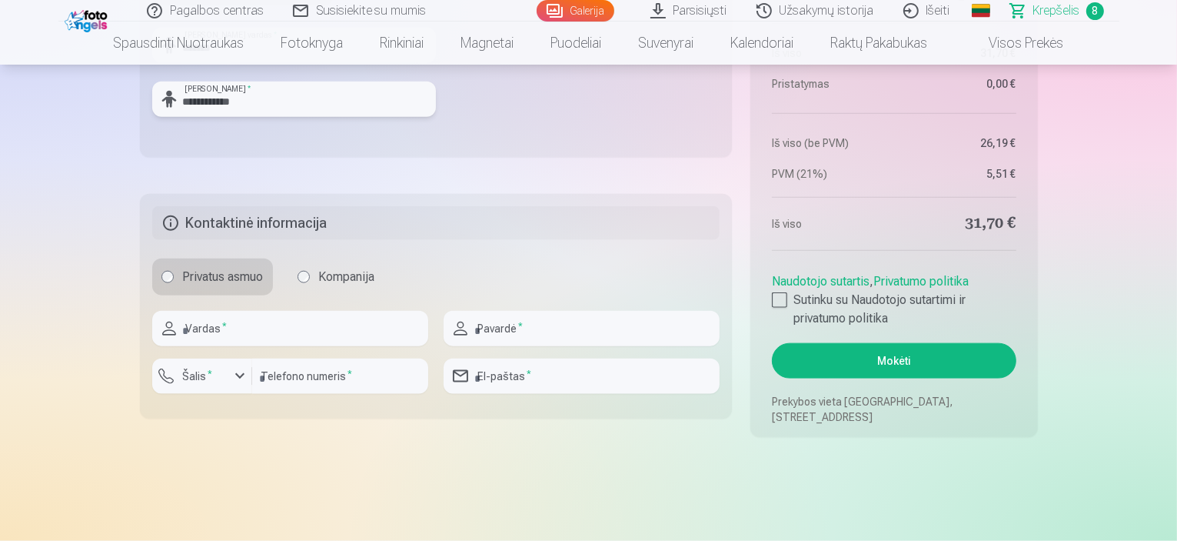
type input "**********"
click at [244, 331] on input "text" at bounding box center [290, 328] width 276 height 35
type input "******"
click at [519, 331] on input "text" at bounding box center [582, 328] width 276 height 35
type input "**********"
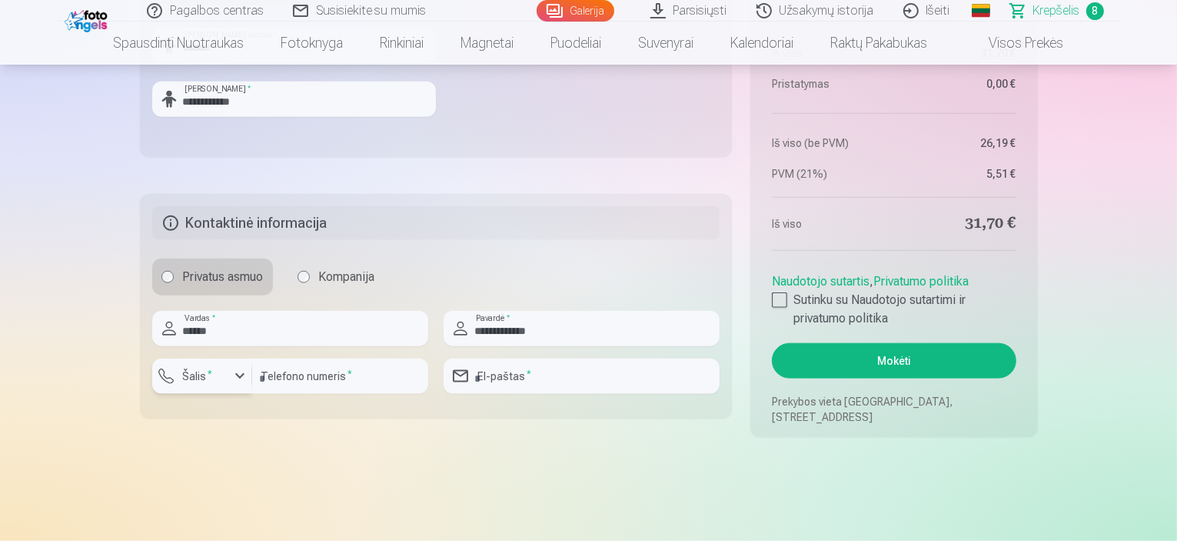
click at [236, 374] on div "button" at bounding box center [240, 376] width 18 height 18
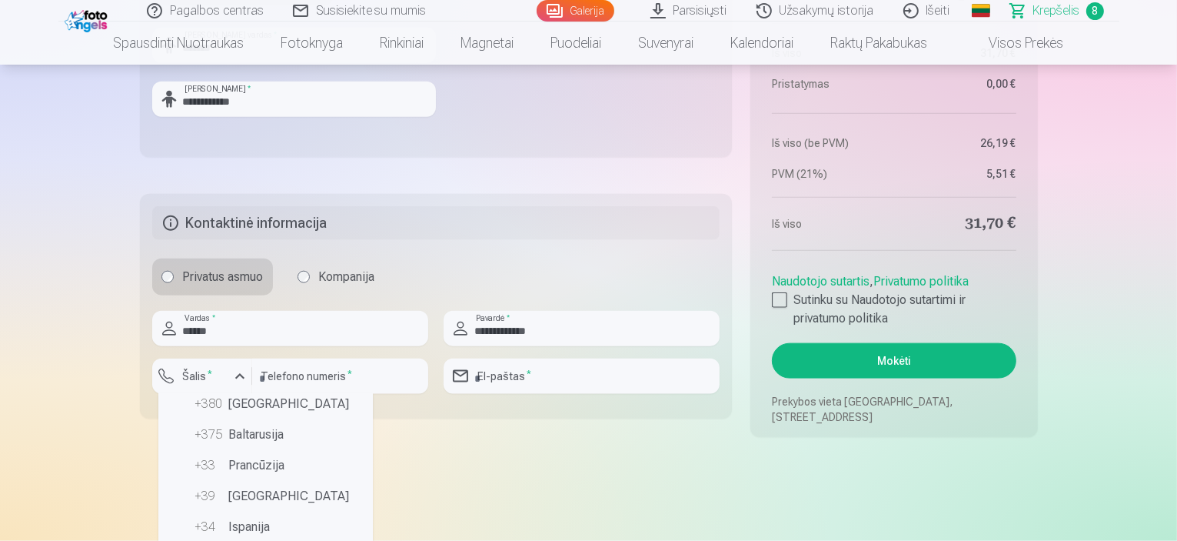
scroll to position [77, 0]
click at [266, 464] on li "+370 Lietuva" at bounding box center [266, 465] width 202 height 31
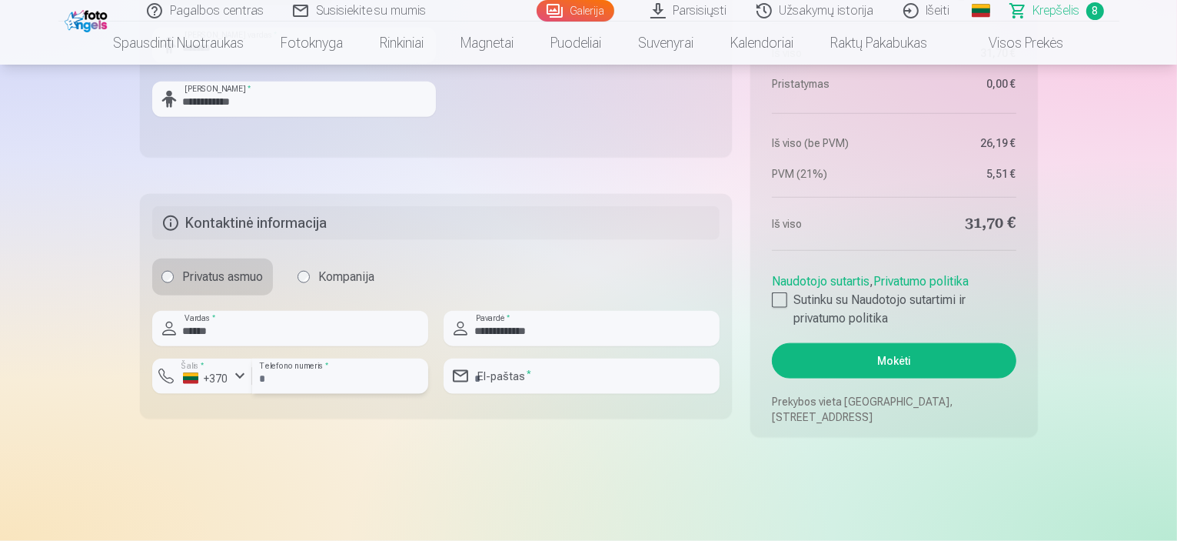
click at [336, 378] on input "number" at bounding box center [340, 375] width 176 height 35
type input "********"
click at [534, 373] on input "email" at bounding box center [582, 375] width 276 height 35
type input "**********"
click at [780, 297] on div at bounding box center [779, 299] width 15 height 15
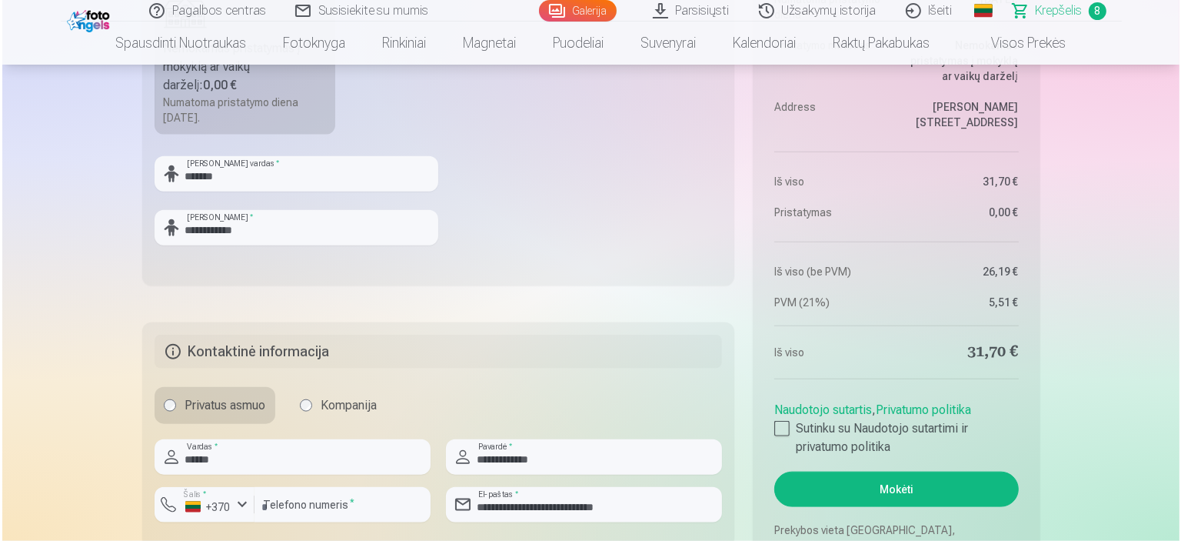
scroll to position [1768, 0]
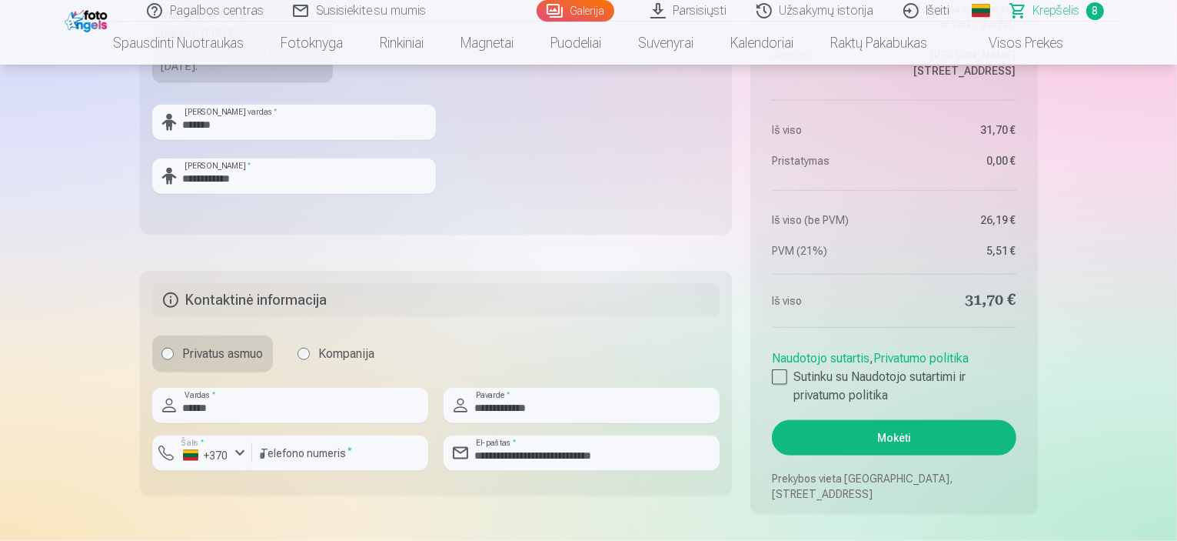
click at [917, 439] on button "Mokėti" at bounding box center [894, 437] width 244 height 35
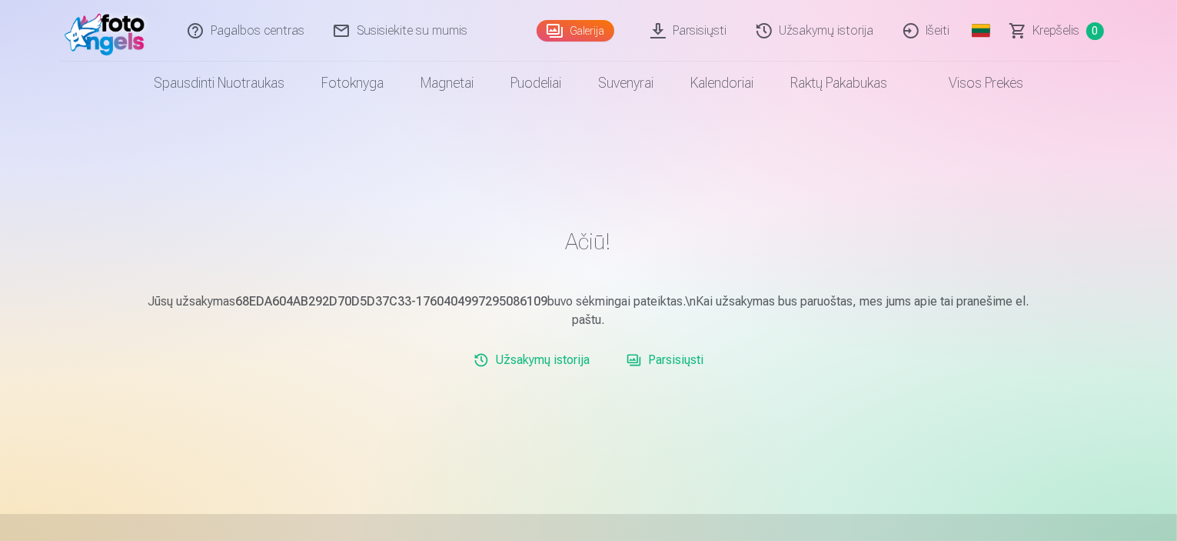
click at [677, 361] on link "Parsisiųsti" at bounding box center [664, 359] width 89 height 31
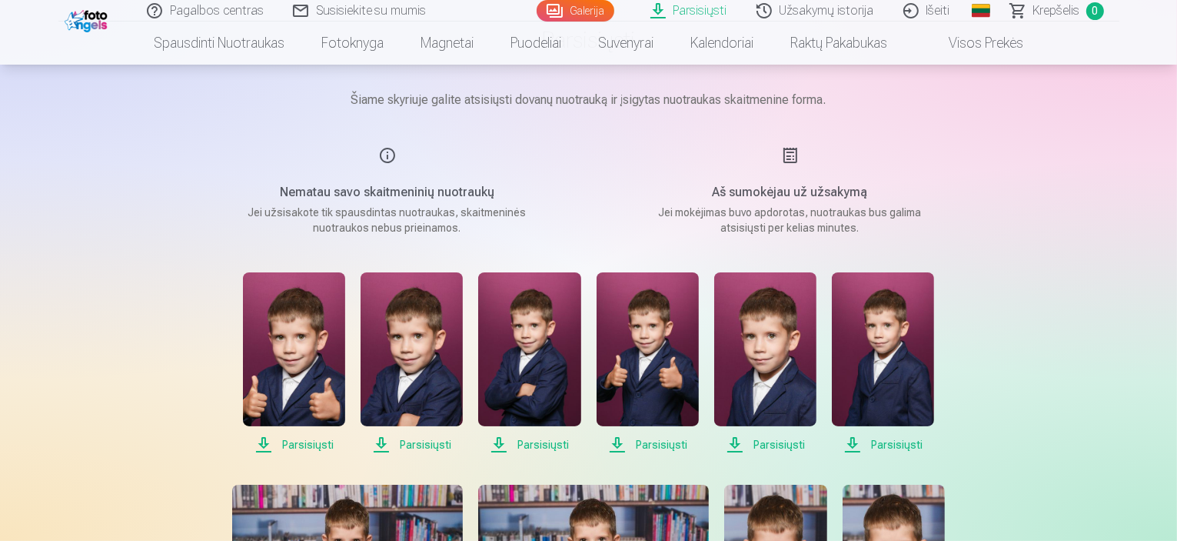
scroll to position [154, 0]
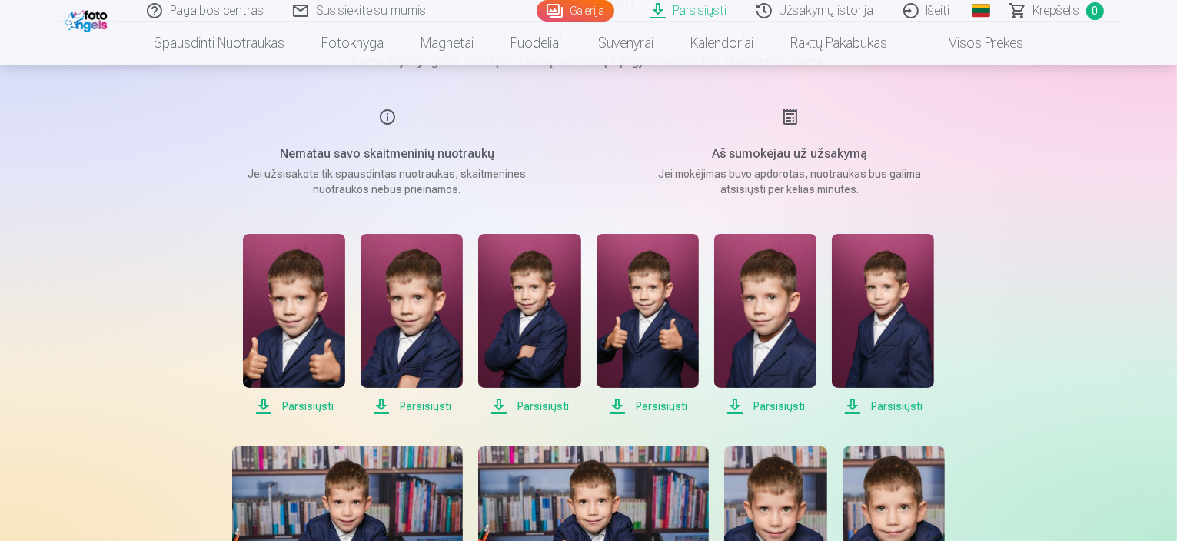
drag, startPoint x: 297, startPoint y: 404, endPoint x: 313, endPoint y: 405, distance: 16.2
click at [298, 404] on span "Parsisiųsti" at bounding box center [294, 406] width 102 height 18
click at [418, 406] on span "Parsisiųsti" at bounding box center [412, 406] width 102 height 18
click at [534, 409] on span "Parsisiųsti" at bounding box center [529, 406] width 102 height 18
click at [650, 404] on span "Parsisiųsti" at bounding box center [648, 406] width 102 height 18
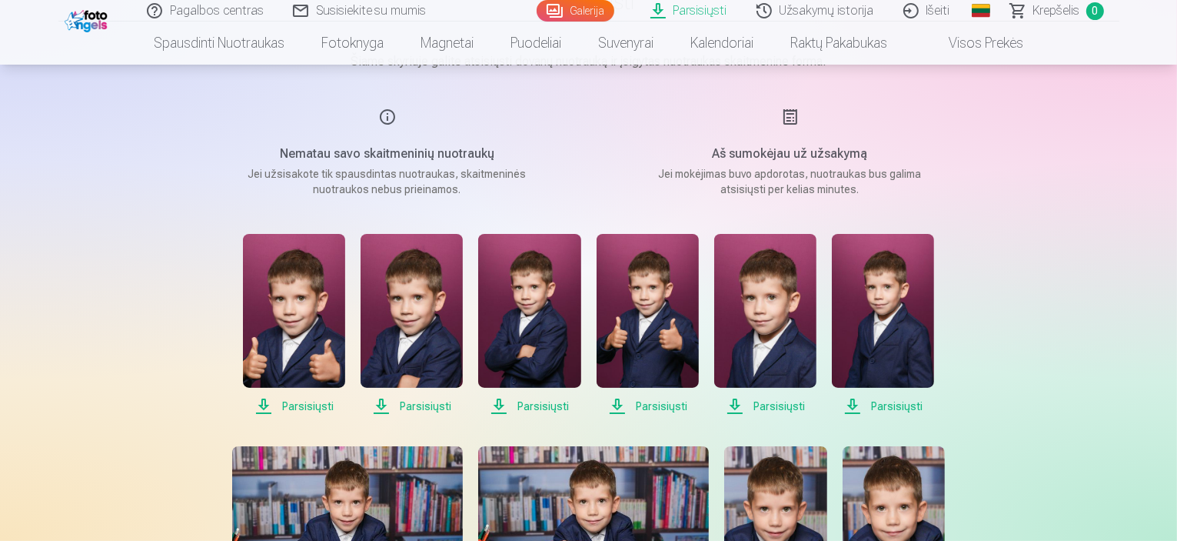
click at [776, 412] on span "Parsisiųsti" at bounding box center [765, 406] width 102 height 18
click at [883, 408] on span "Parsisiųsti" at bounding box center [883, 406] width 102 height 18
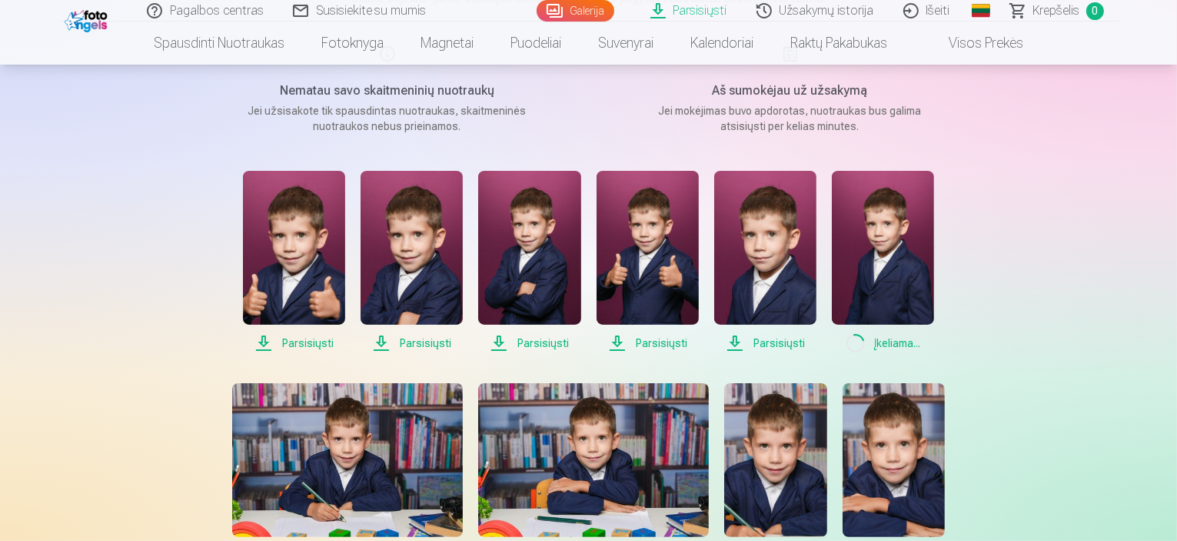
scroll to position [308, 0]
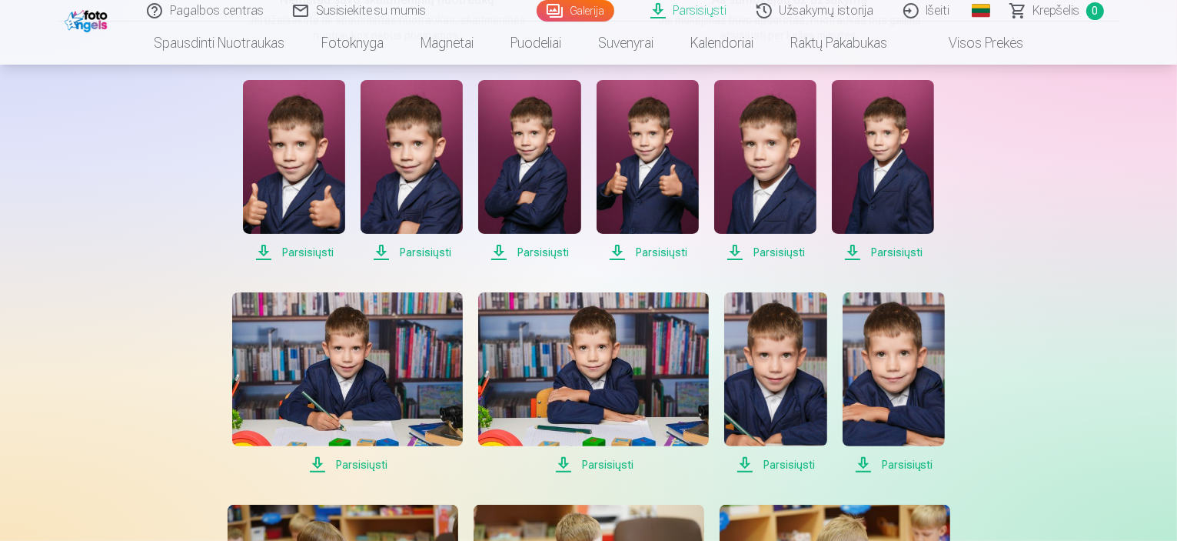
click at [377, 467] on span "Parsisiųsti" at bounding box center [347, 464] width 231 height 18
click at [621, 466] on span "Parsisiųsti" at bounding box center [593, 464] width 231 height 18
click at [782, 466] on span "Parsisiųsti" at bounding box center [775, 464] width 102 height 18
click at [892, 467] on span "Parsisiųsti" at bounding box center [894, 464] width 102 height 18
click at [906, 466] on span "Parsisiųsti" at bounding box center [894, 464] width 102 height 18
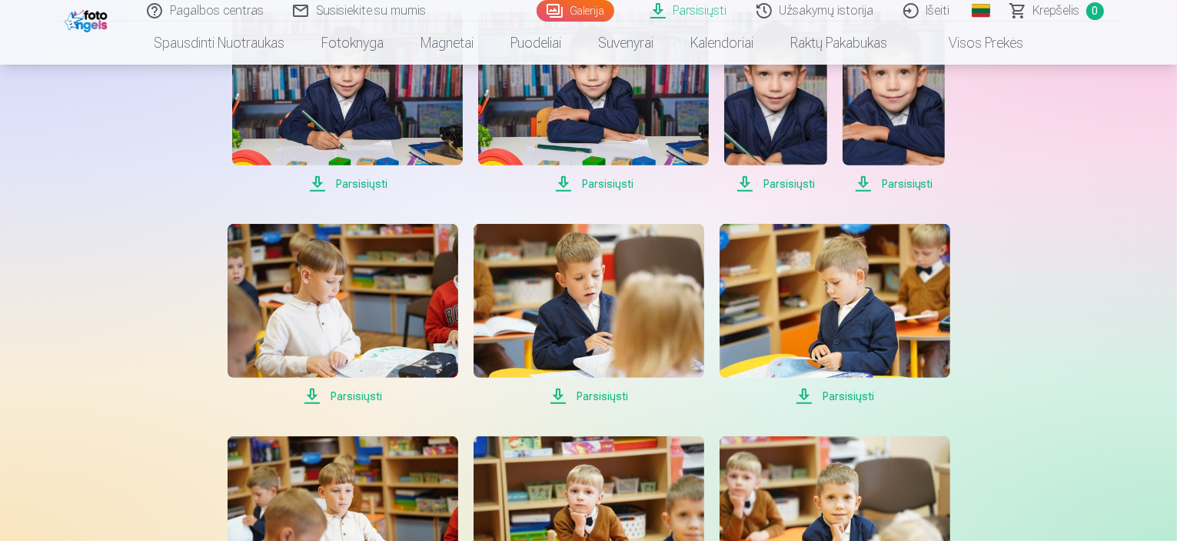
scroll to position [615, 0]
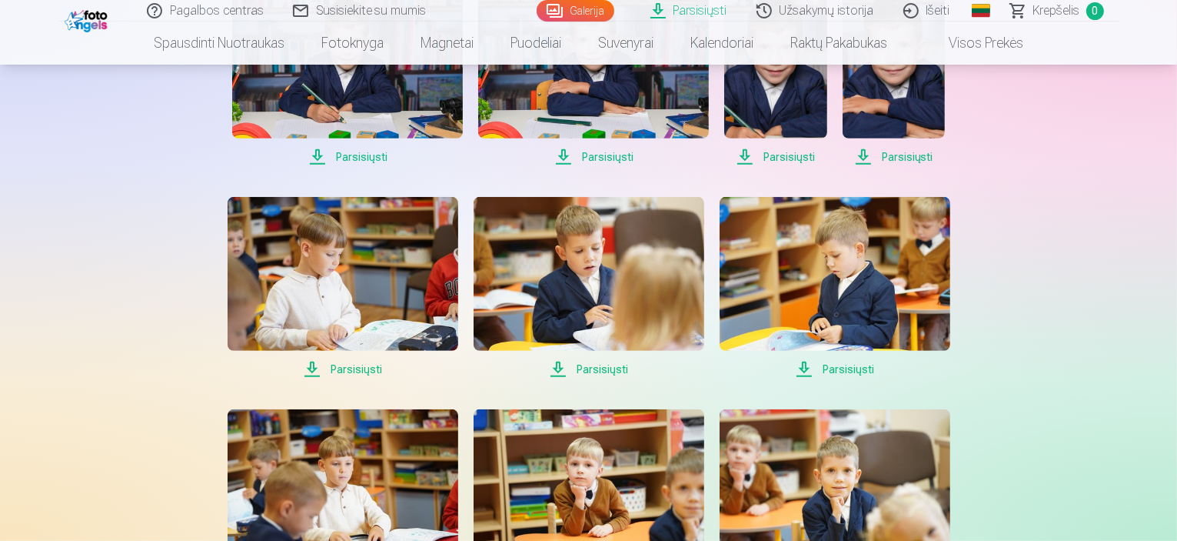
click at [615, 368] on span "Parsisiųsti" at bounding box center [589, 369] width 231 height 18
click at [829, 372] on span "Parsisiųsti" at bounding box center [835, 369] width 231 height 18
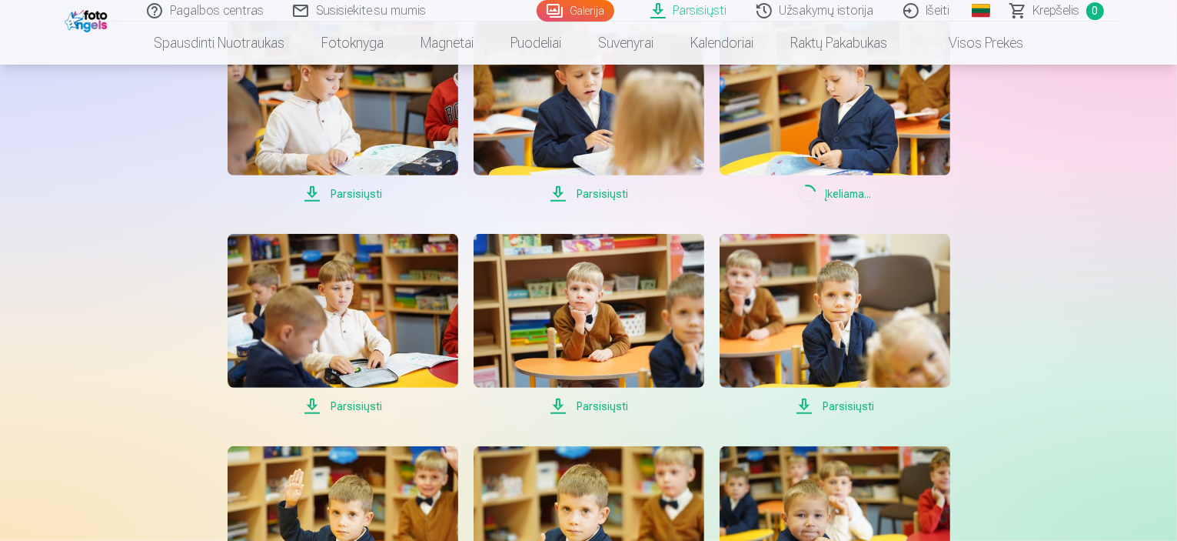
scroll to position [846, 0]
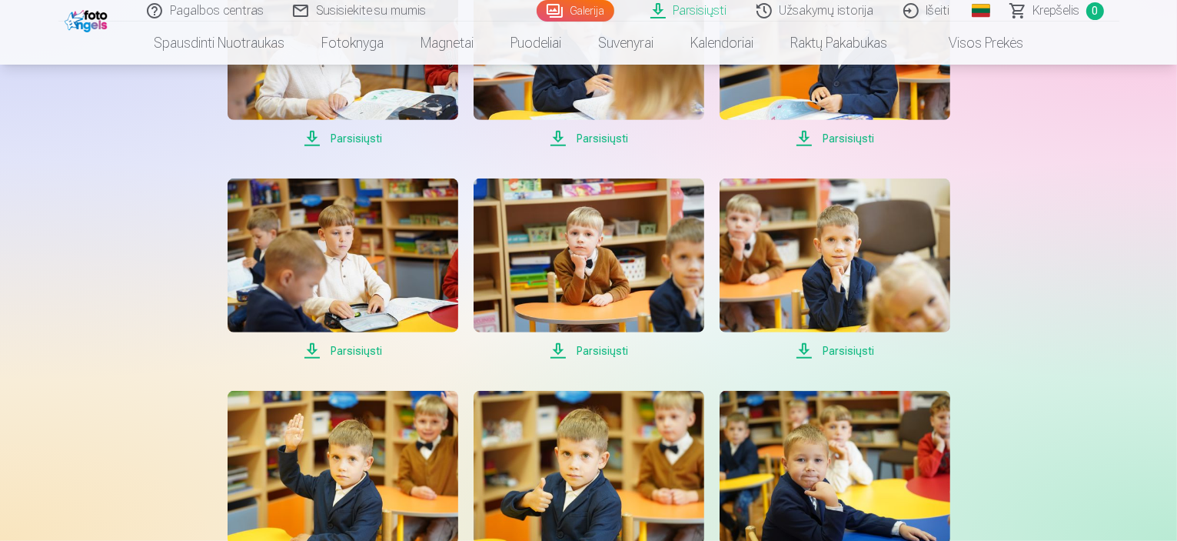
click at [858, 349] on span "Parsisiųsti" at bounding box center [835, 350] width 231 height 18
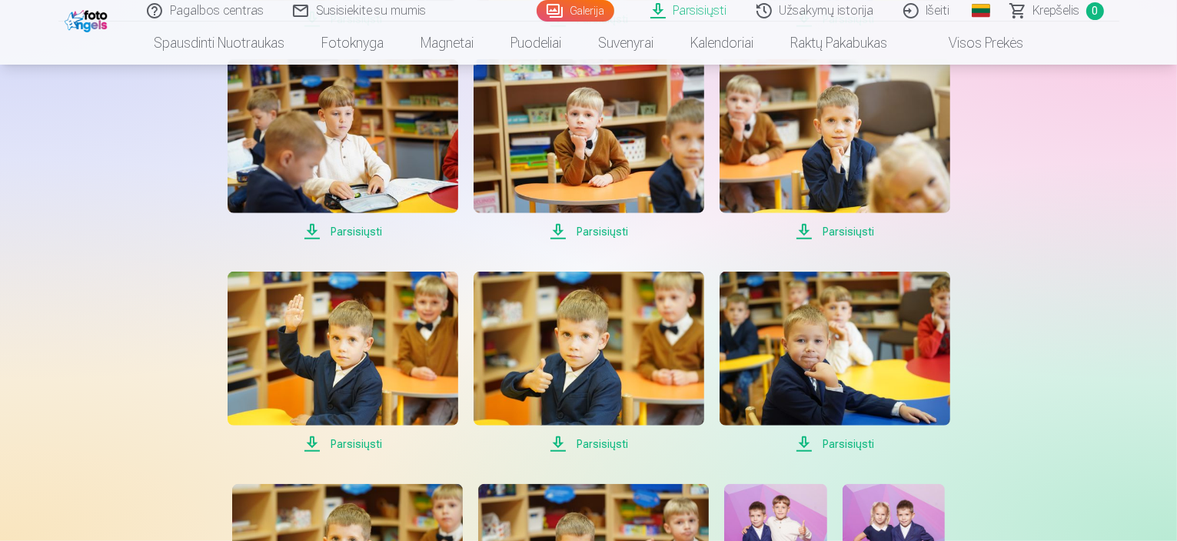
scroll to position [1000, 0]
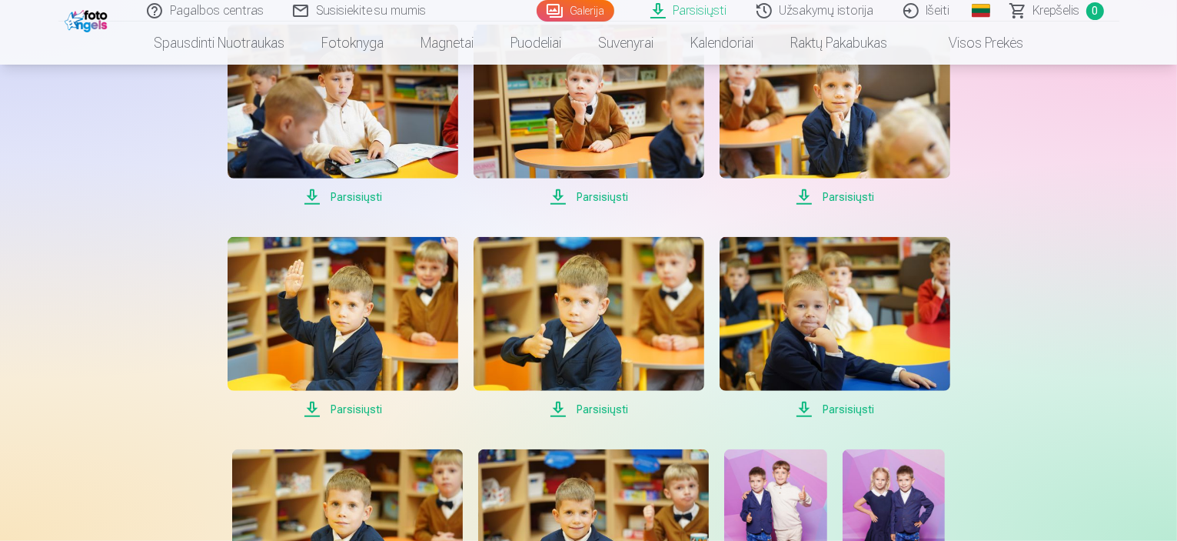
click at [357, 408] on span "Parsisiųsti" at bounding box center [343, 409] width 231 height 18
click at [617, 411] on span "Parsisiųsti" at bounding box center [589, 409] width 231 height 18
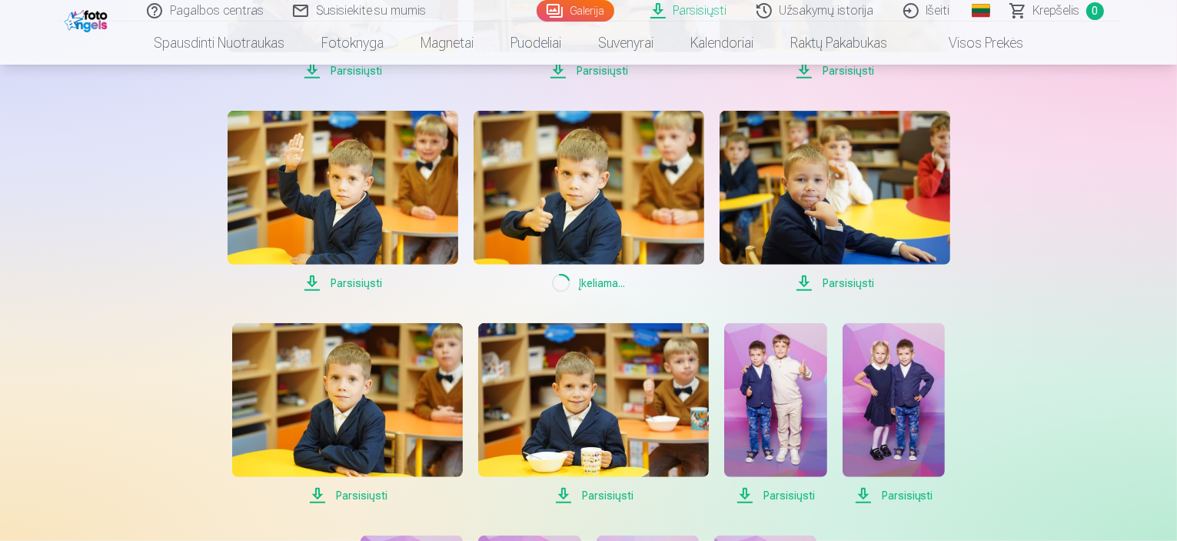
scroll to position [1153, 0]
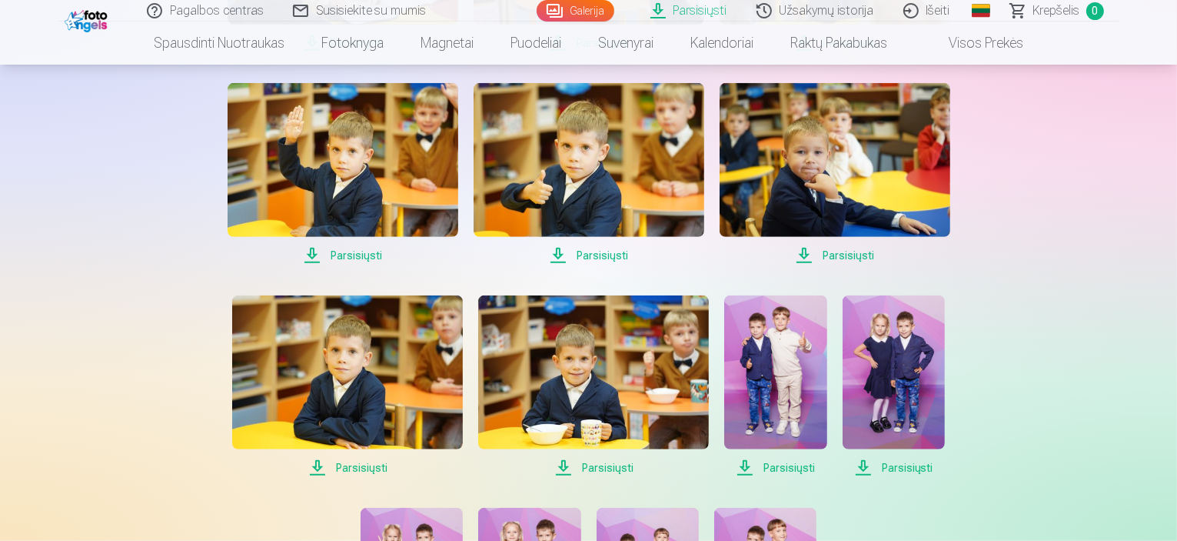
click at [360, 464] on span "Parsisiųsti" at bounding box center [347, 467] width 231 height 18
drag, startPoint x: 601, startPoint y: 469, endPoint x: 615, endPoint y: 469, distance: 13.8
click at [602, 469] on span "Parsisiųsti" at bounding box center [593, 467] width 231 height 18
click at [777, 470] on span "Parsisiųsti" at bounding box center [775, 467] width 102 height 18
click at [908, 463] on span "Parsisiųsti" at bounding box center [894, 467] width 102 height 18
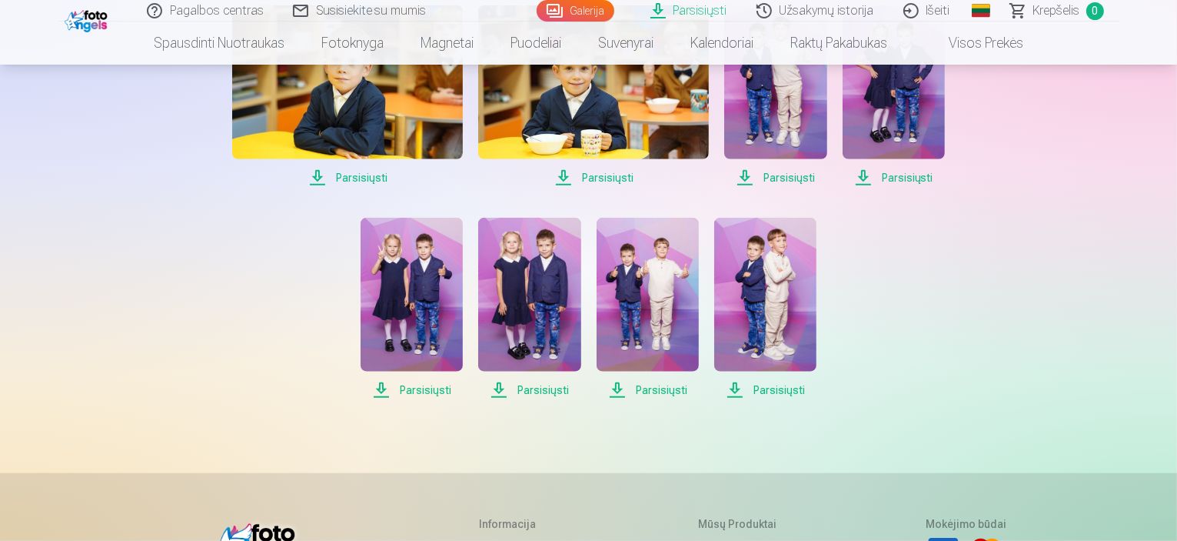
scroll to position [1461, 0]
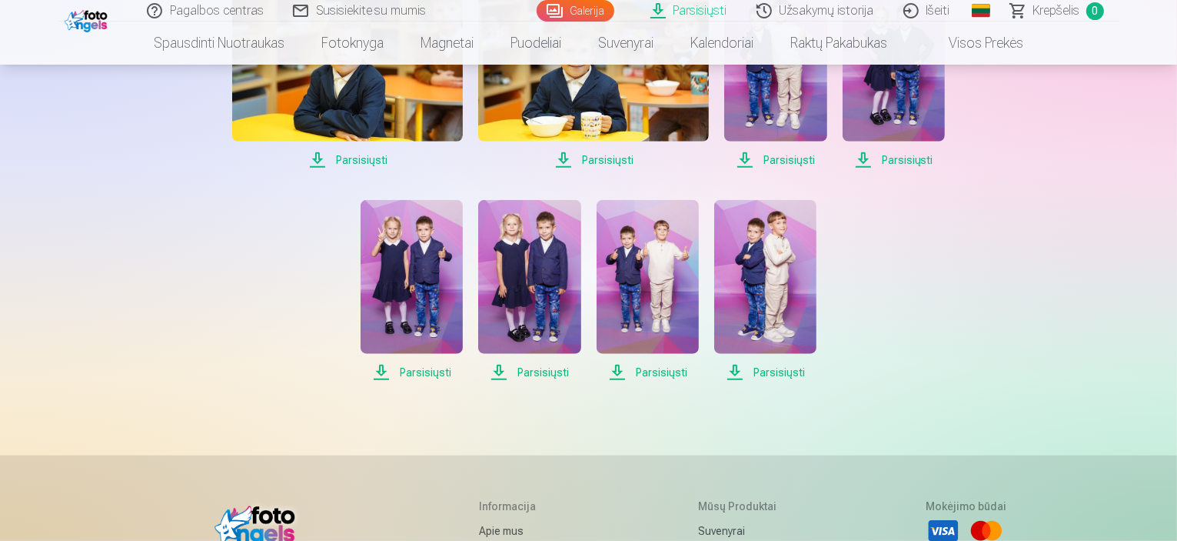
click at [427, 371] on span "Parsisiųsti" at bounding box center [412, 372] width 102 height 18
click at [663, 373] on span "Parsisiųsti" at bounding box center [648, 372] width 102 height 18
click at [766, 371] on span "Parsisiųsti" at bounding box center [765, 372] width 102 height 18
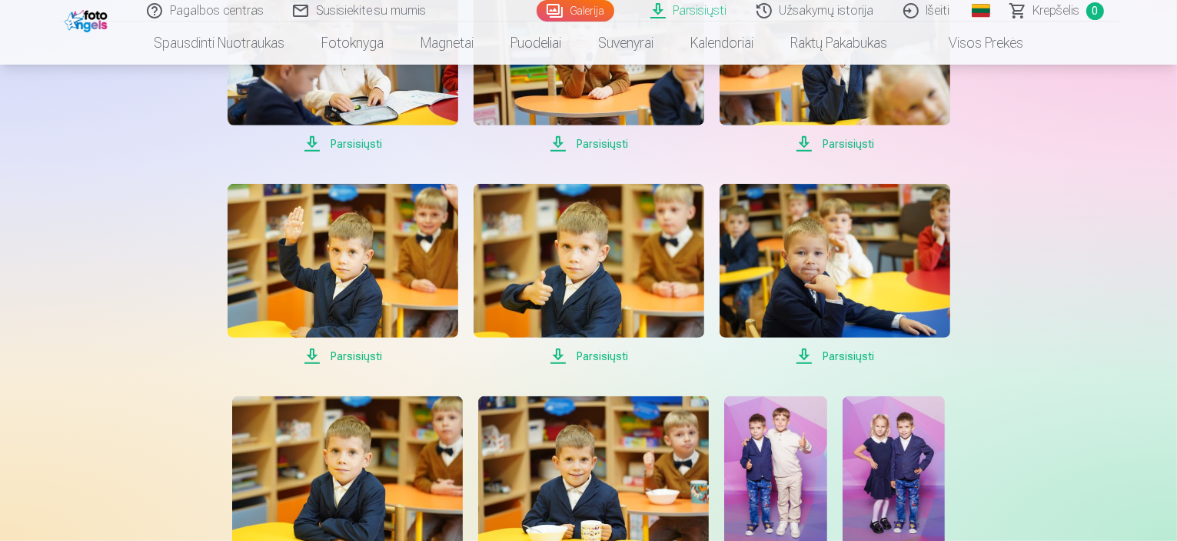
scroll to position [923, 0]
